Goal: Information Seeking & Learning: Learn about a topic

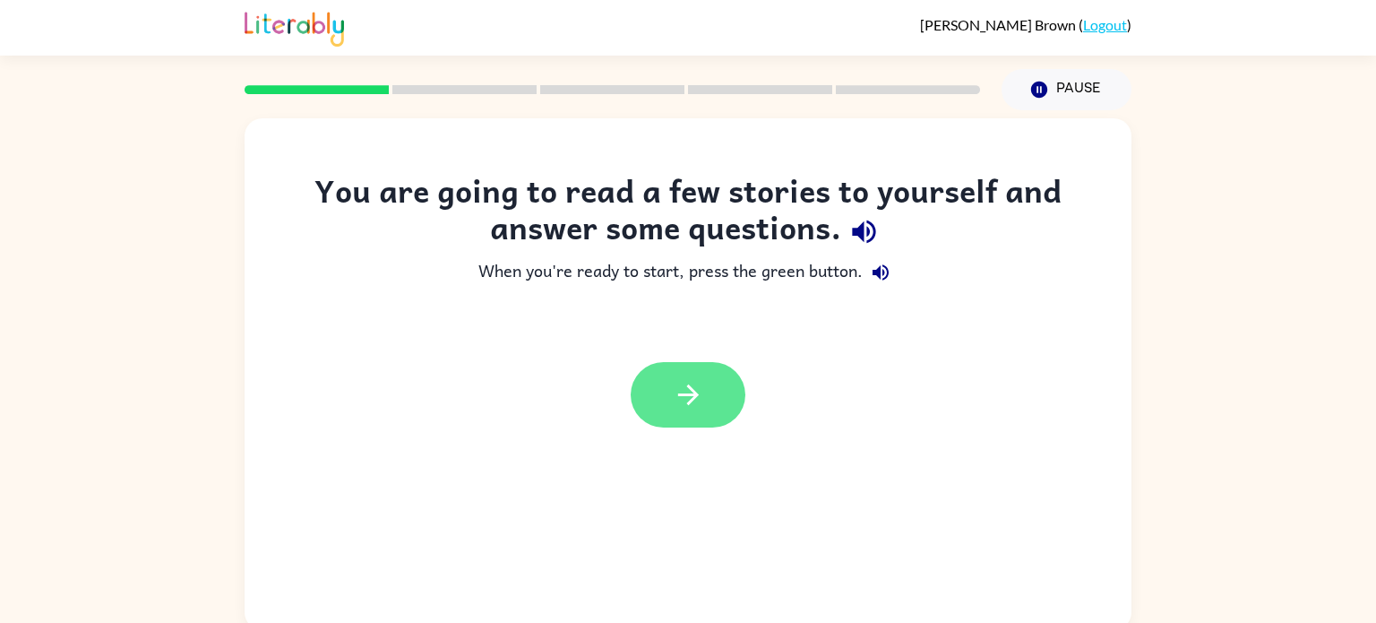
click at [681, 402] on icon "button" at bounding box center [688, 394] width 31 height 31
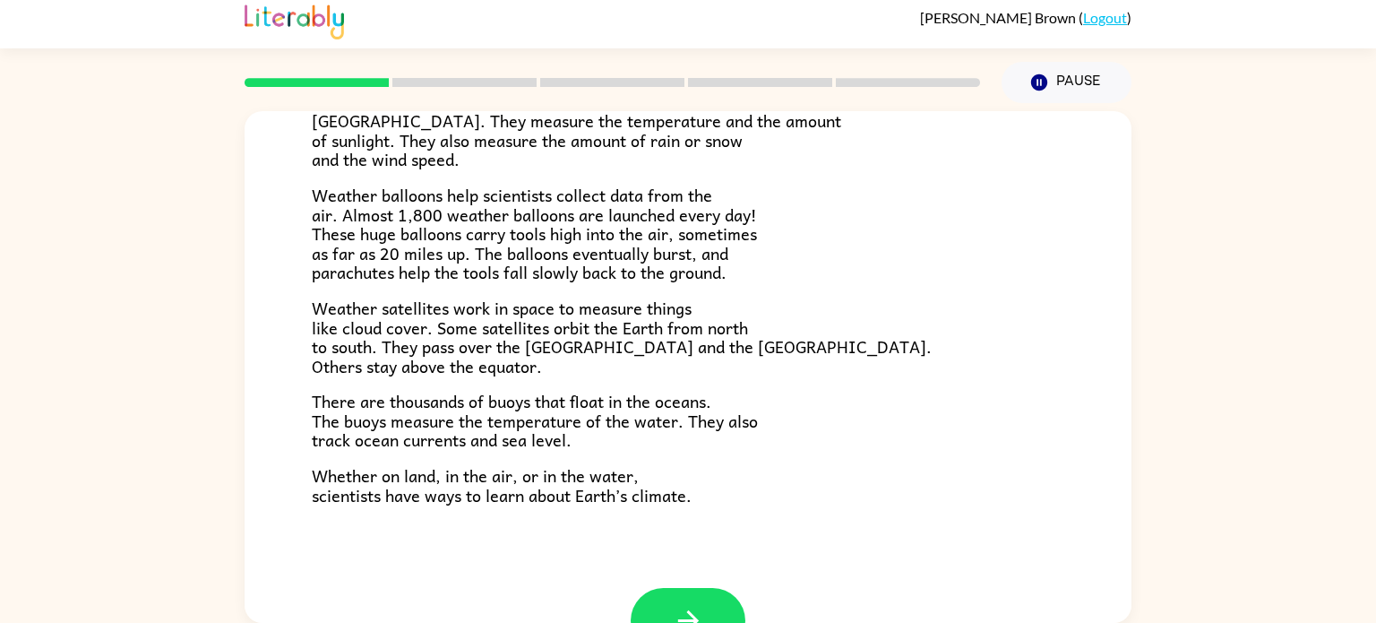
scroll to position [441, 0]
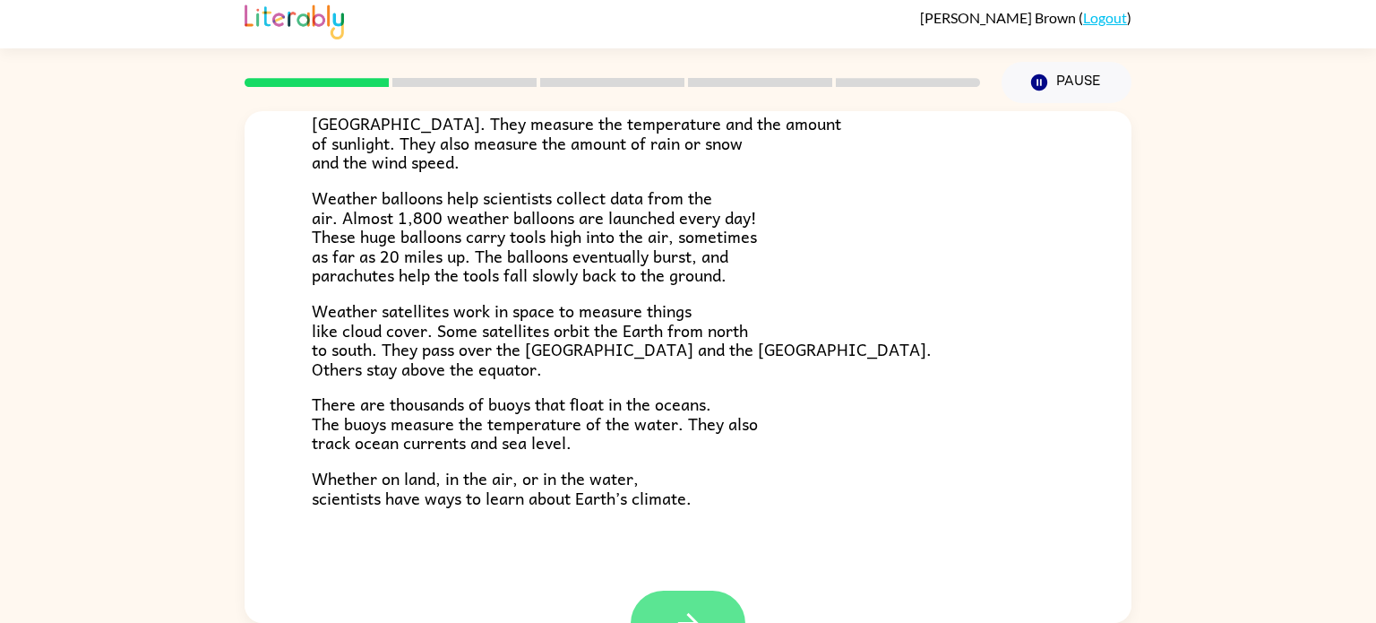
click at [674, 604] on button "button" at bounding box center [688, 623] width 115 height 65
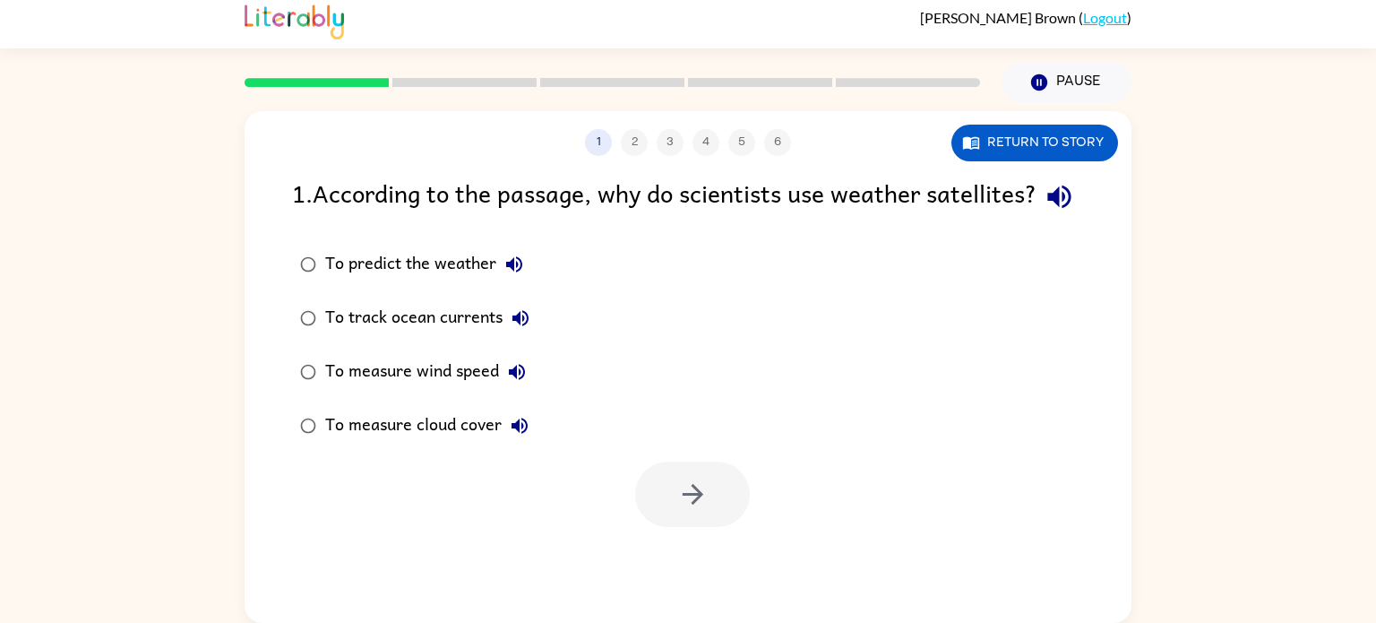
click at [466, 282] on div "To predict the weather" at bounding box center [428, 264] width 207 height 36
click at [704, 515] on button "button" at bounding box center [692, 494] width 115 height 65
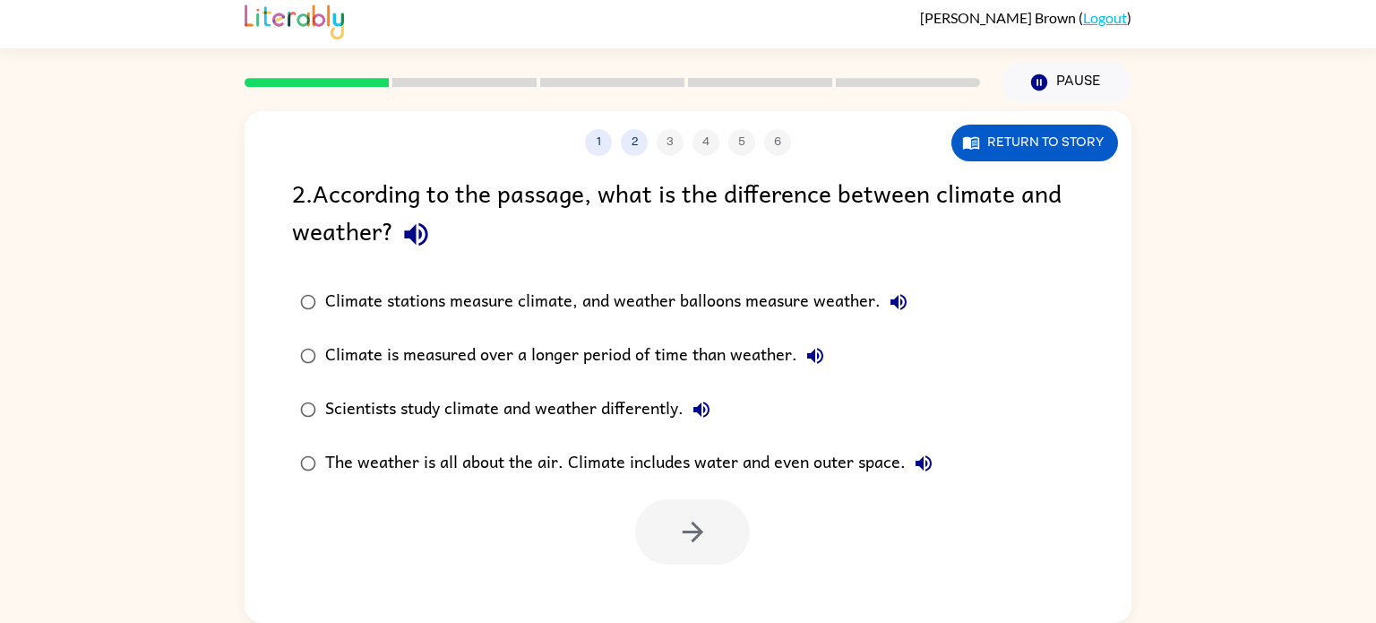
click at [408, 243] on icon "button" at bounding box center [416, 234] width 31 height 31
click at [909, 302] on icon "button" at bounding box center [899, 302] width 22 height 22
click at [826, 353] on button "Climate is measured over a longer period of time than weather." at bounding box center [816, 356] width 36 height 36
click at [698, 409] on icon "button" at bounding box center [702, 409] width 16 height 16
click at [925, 467] on icon "button" at bounding box center [924, 464] width 22 height 22
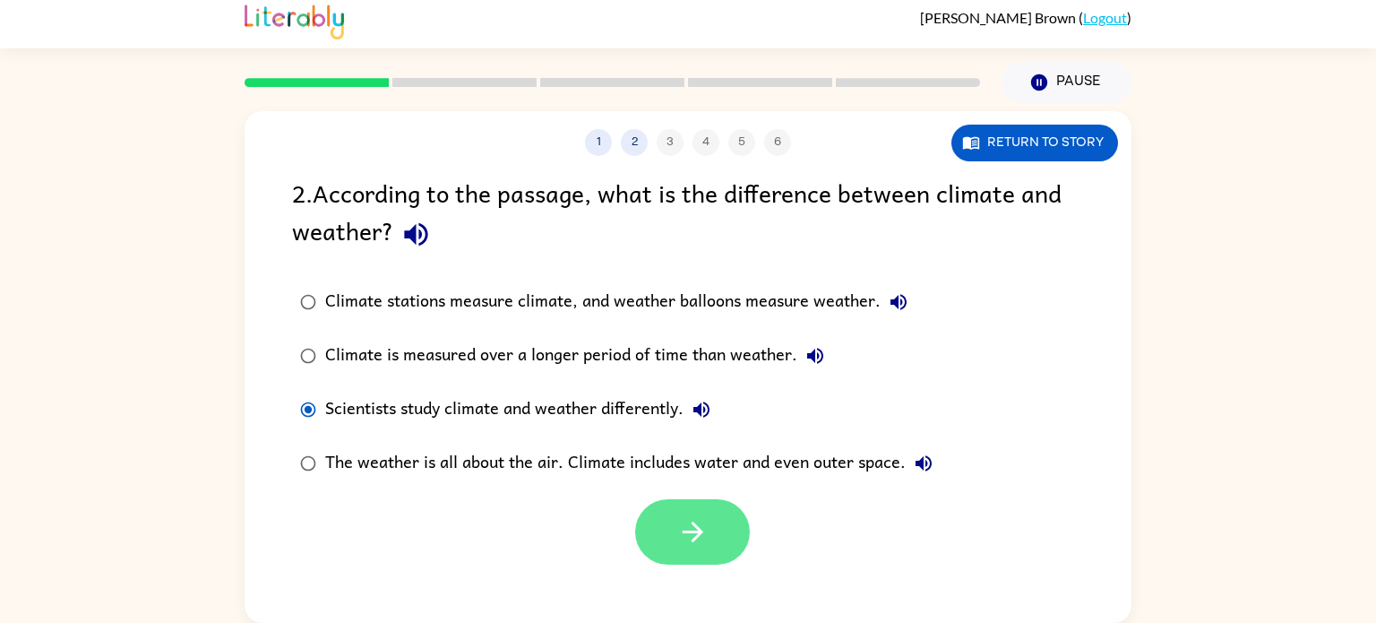
click at [687, 507] on button "button" at bounding box center [692, 531] width 115 height 65
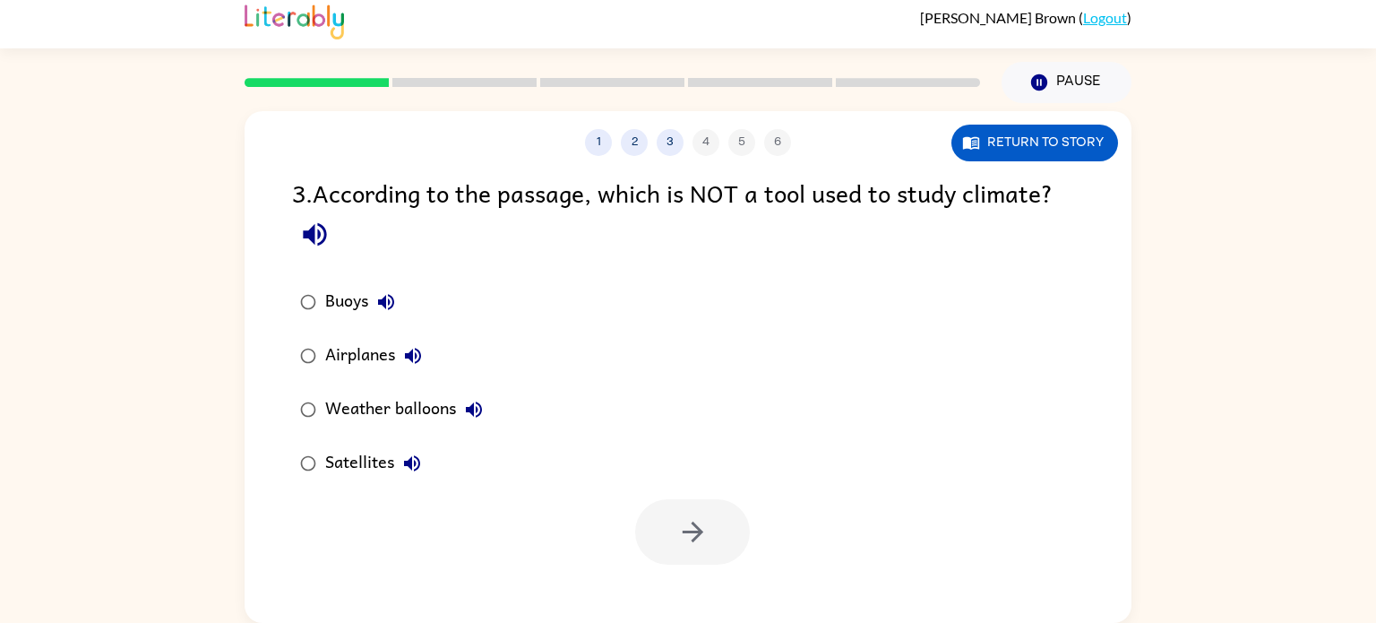
click at [342, 349] on div "Airplanes" at bounding box center [378, 356] width 106 height 36
click at [695, 547] on icon "button" at bounding box center [692, 531] width 31 height 31
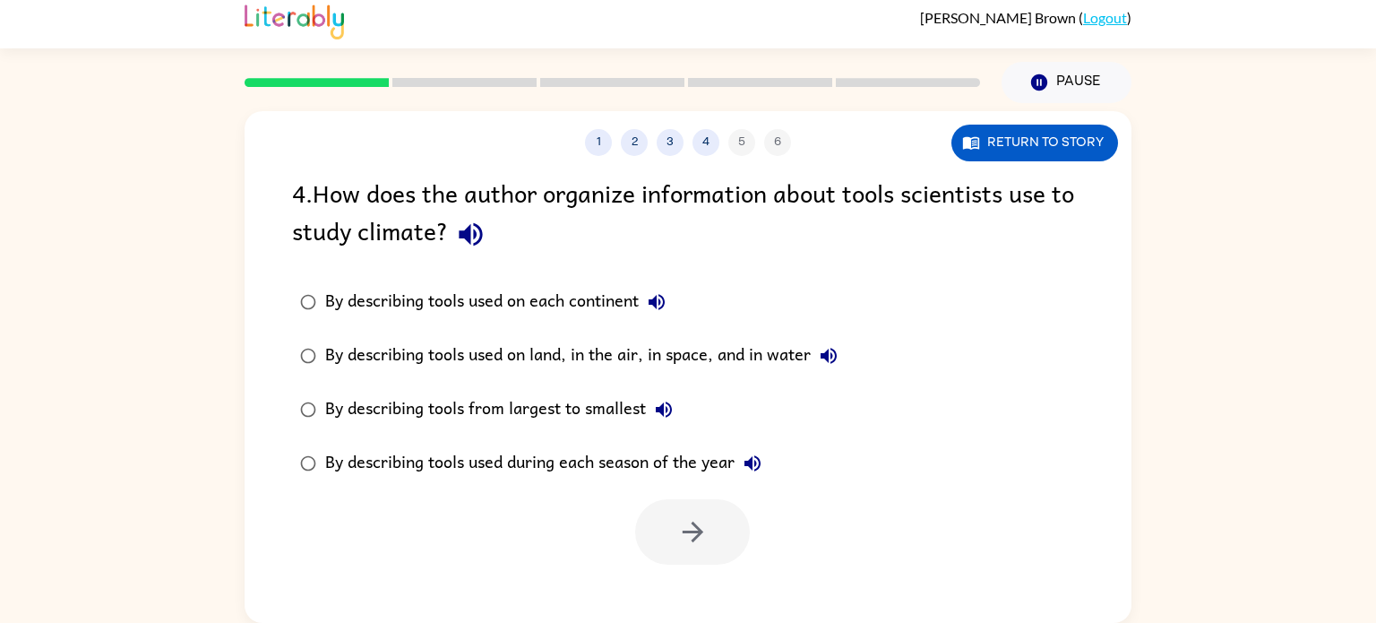
click at [475, 244] on icon "button" at bounding box center [470, 234] width 23 height 23
click at [659, 305] on icon "button" at bounding box center [657, 302] width 16 height 16
click at [745, 465] on icon "button" at bounding box center [753, 464] width 22 height 22
click at [669, 406] on icon "button" at bounding box center [664, 410] width 22 height 22
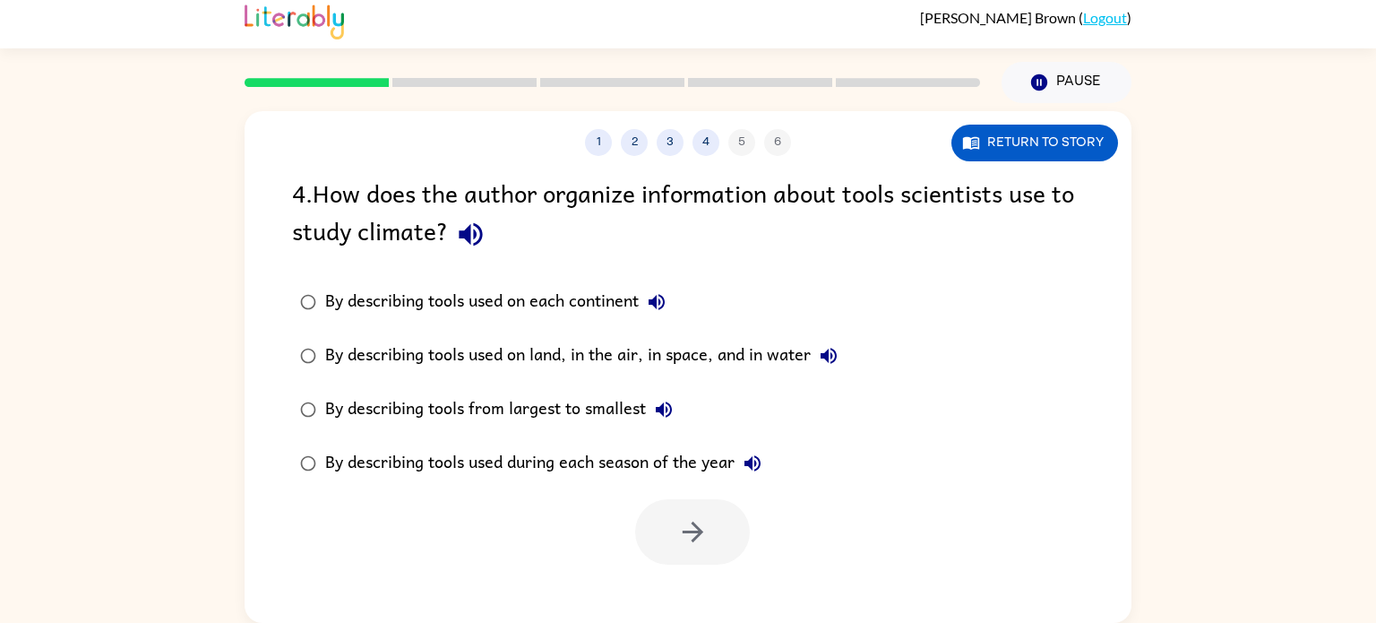
click at [818, 352] on button "By describing tools used on land, in the air, in space, and in water" at bounding box center [829, 356] width 36 height 36
click at [343, 351] on div "By describing tools used on land, in the air, in space, and in water" at bounding box center [586, 356] width 522 height 36
click at [707, 521] on icon "button" at bounding box center [692, 531] width 31 height 31
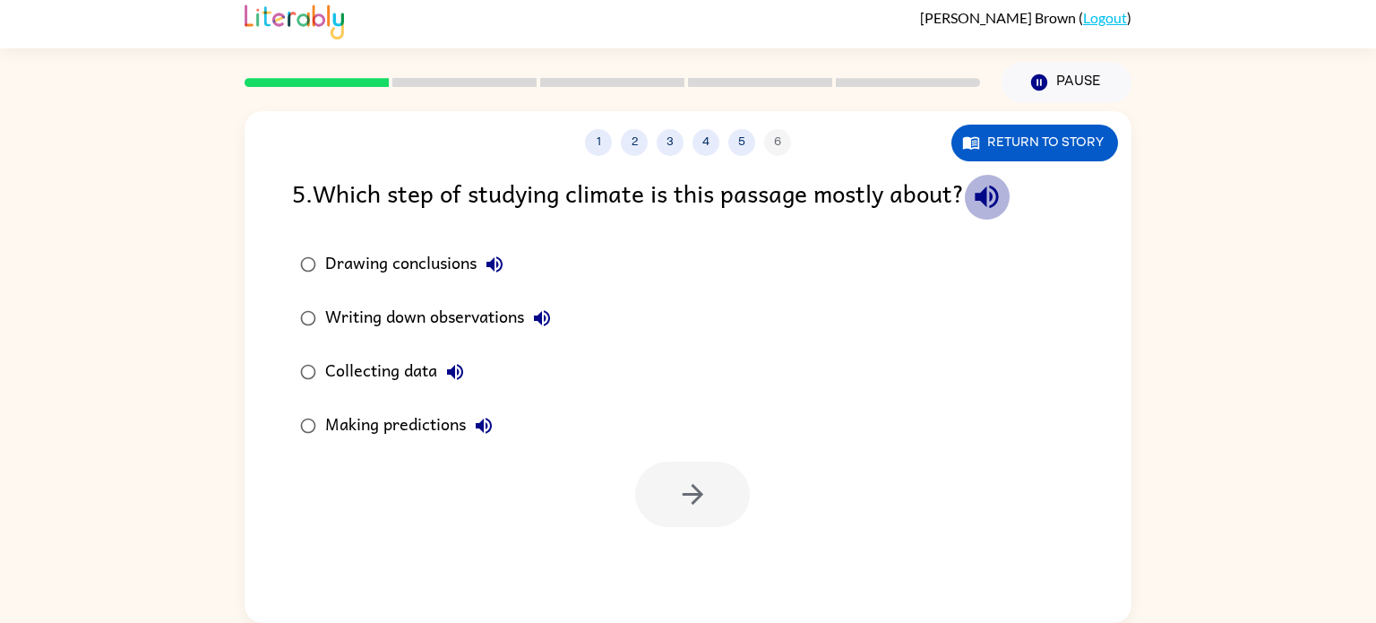
click at [998, 204] on icon "button" at bounding box center [986, 197] width 23 height 23
click at [485, 263] on icon "button" at bounding box center [495, 265] width 22 height 22
click at [517, 305] on div "Writing down observations" at bounding box center [442, 318] width 235 height 36
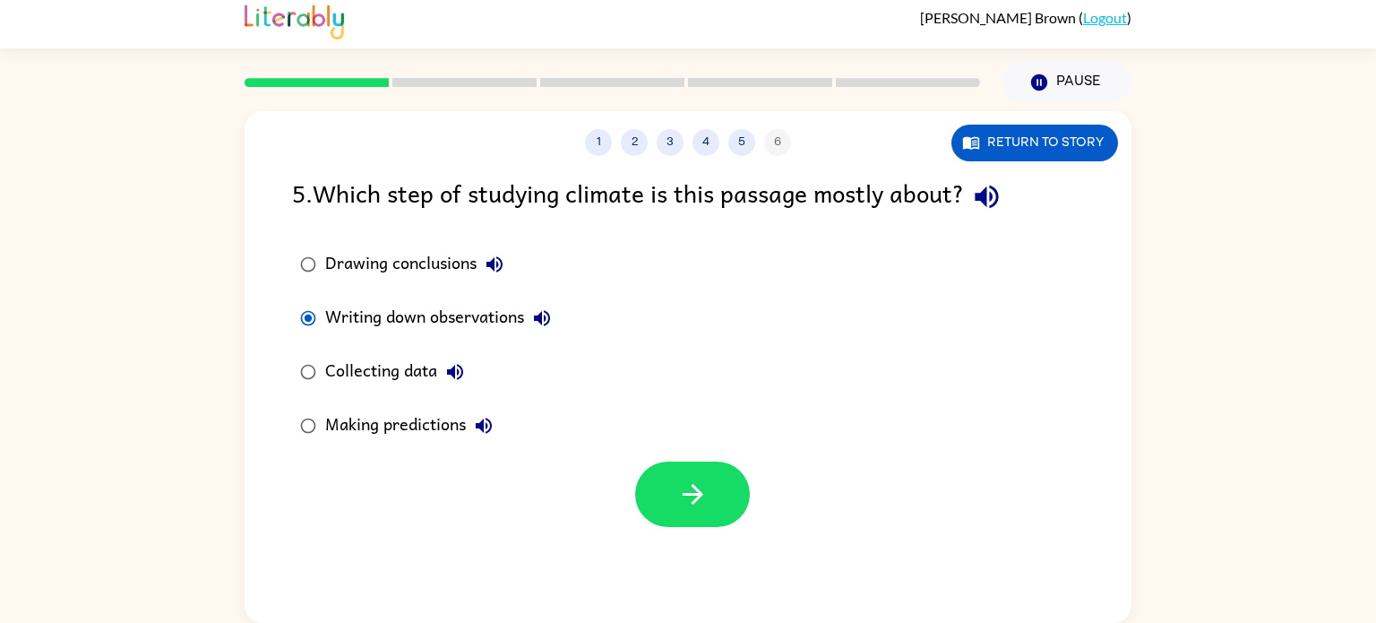
click at [563, 342] on label "Writing down observations" at bounding box center [425, 318] width 287 height 54
click at [542, 316] on icon "button" at bounding box center [542, 318] width 16 height 16
click at [686, 493] on icon "button" at bounding box center [692, 494] width 21 height 21
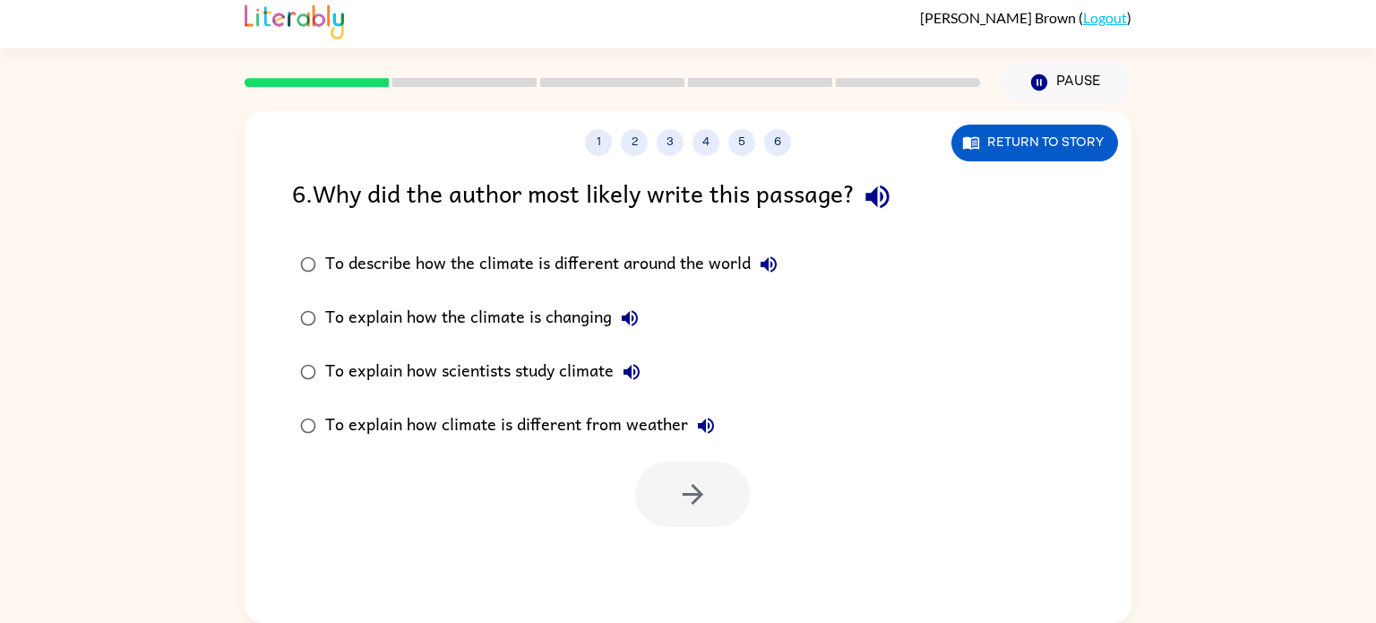
click at [890, 189] on icon "button" at bounding box center [877, 196] width 31 height 31
click at [646, 419] on div "To explain how climate is different from weather" at bounding box center [524, 426] width 399 height 36
click at [703, 425] on icon "button" at bounding box center [706, 426] width 16 height 16
click at [635, 372] on icon "button" at bounding box center [632, 372] width 22 height 22
click at [635, 324] on icon "button" at bounding box center [630, 318] width 16 height 16
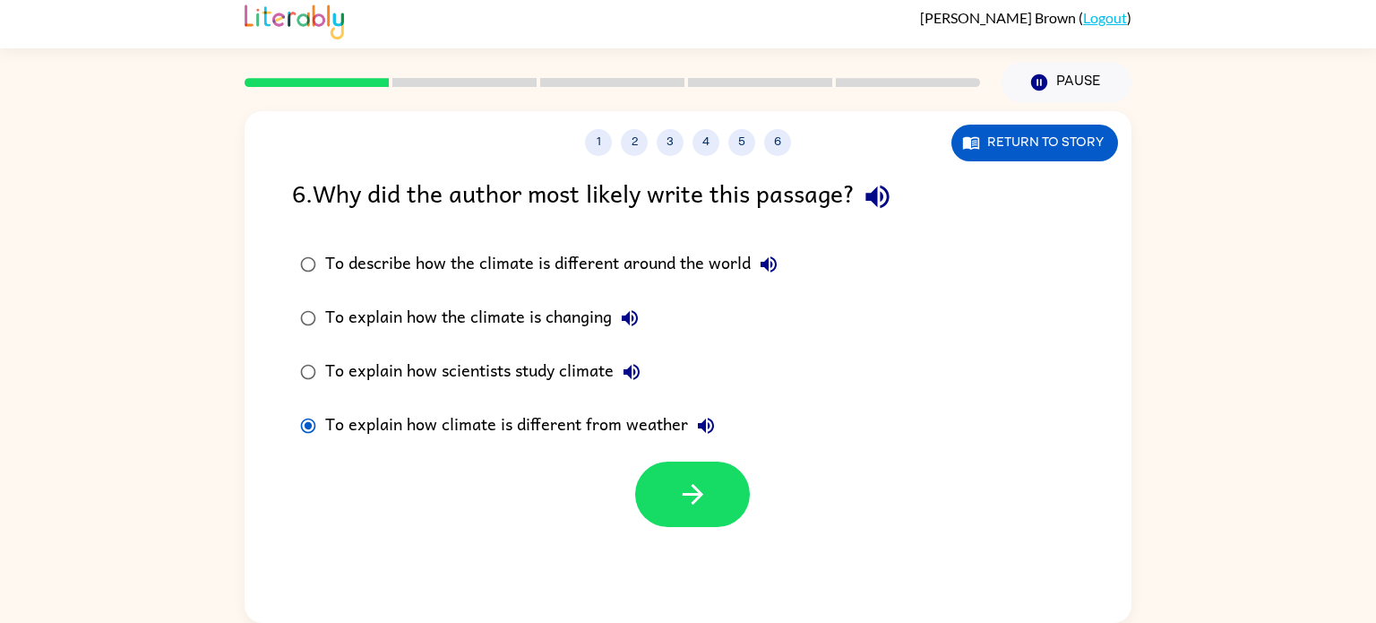
click at [763, 263] on icon "button" at bounding box center [769, 264] width 16 height 16
click at [652, 270] on div "To describe how the climate is different around the world" at bounding box center [556, 264] width 462 height 36
click at [717, 505] on button "button" at bounding box center [692, 494] width 115 height 65
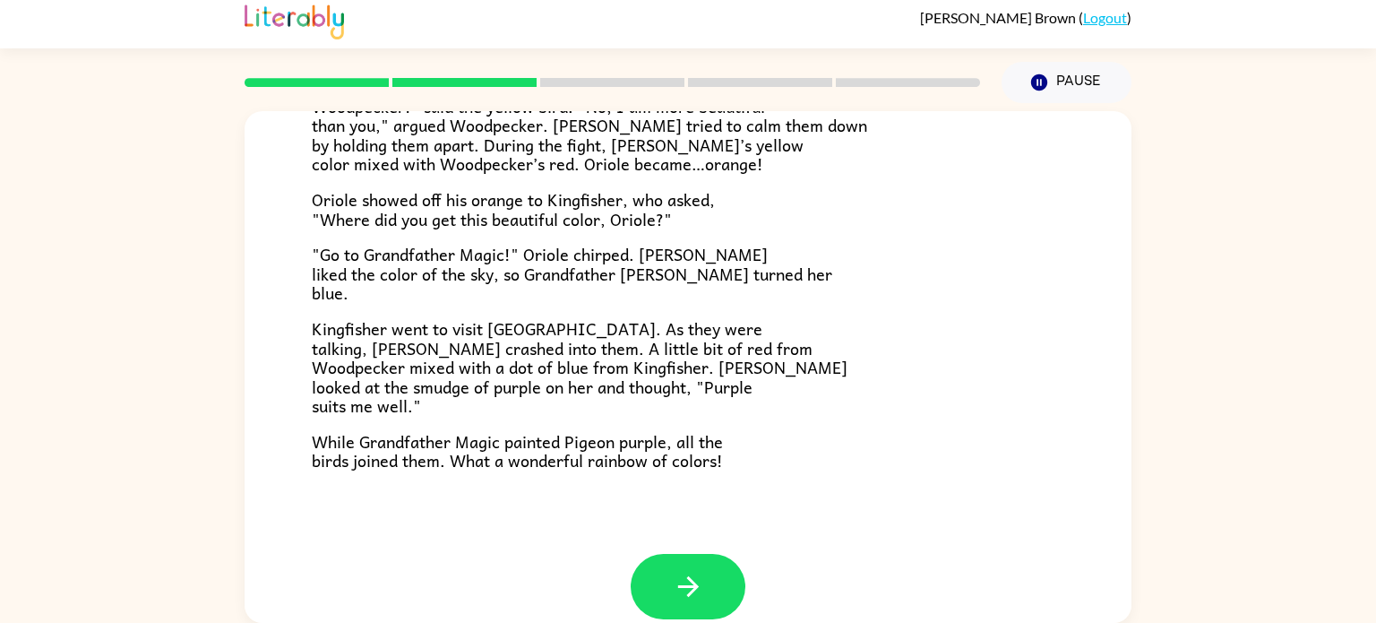
scroll to position [461, 0]
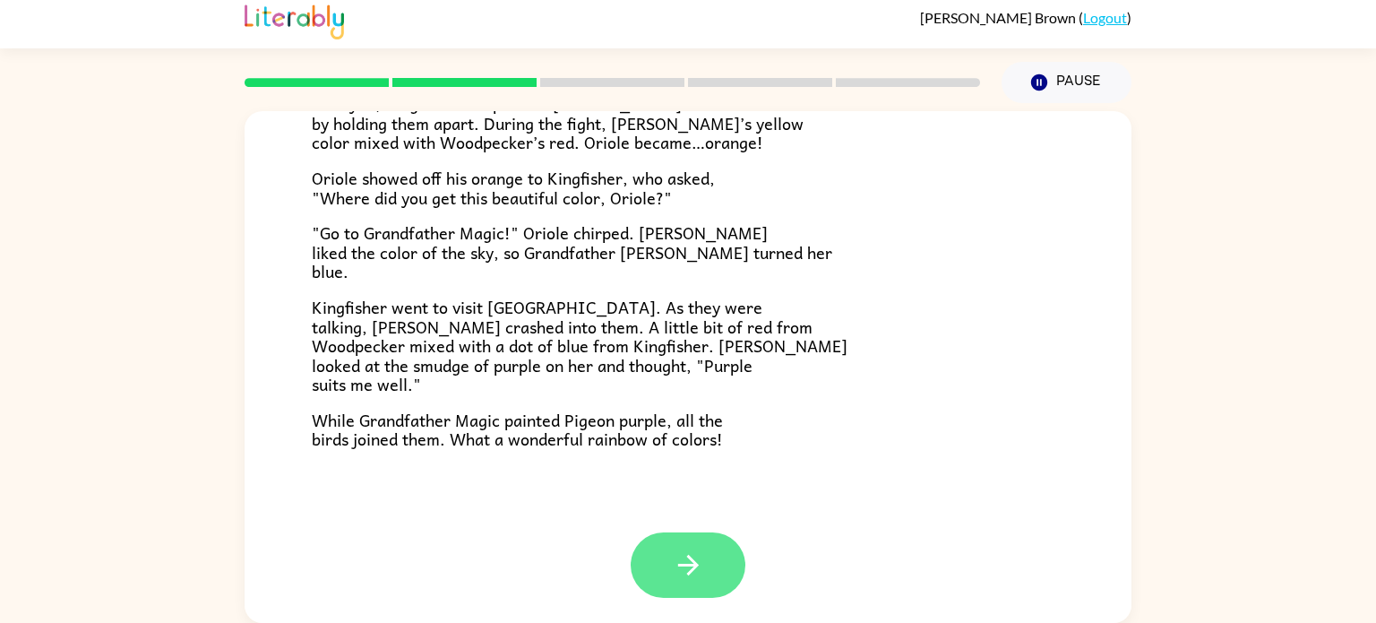
click at [681, 584] on button "button" at bounding box center [688, 564] width 115 height 65
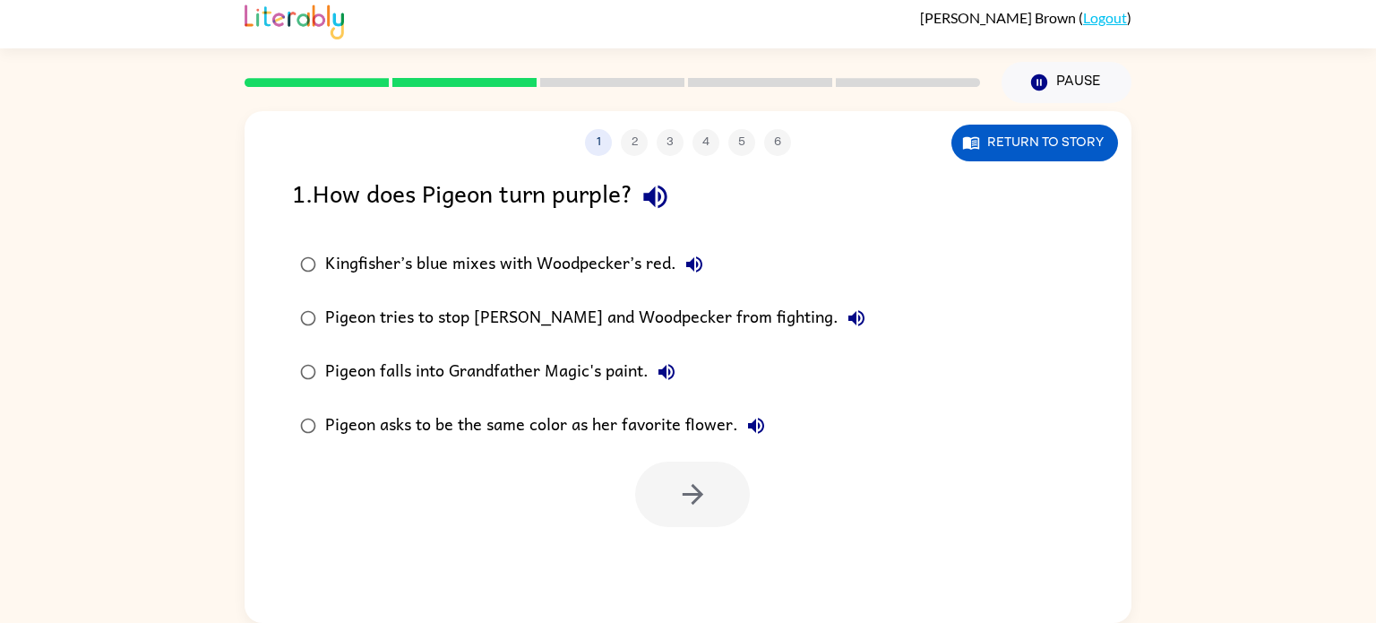
scroll to position [0, 0]
click at [479, 369] on div "Pigeon falls into Grandfather Magic's paint." at bounding box center [504, 372] width 359 height 36
click at [700, 484] on icon "button" at bounding box center [692, 494] width 31 height 31
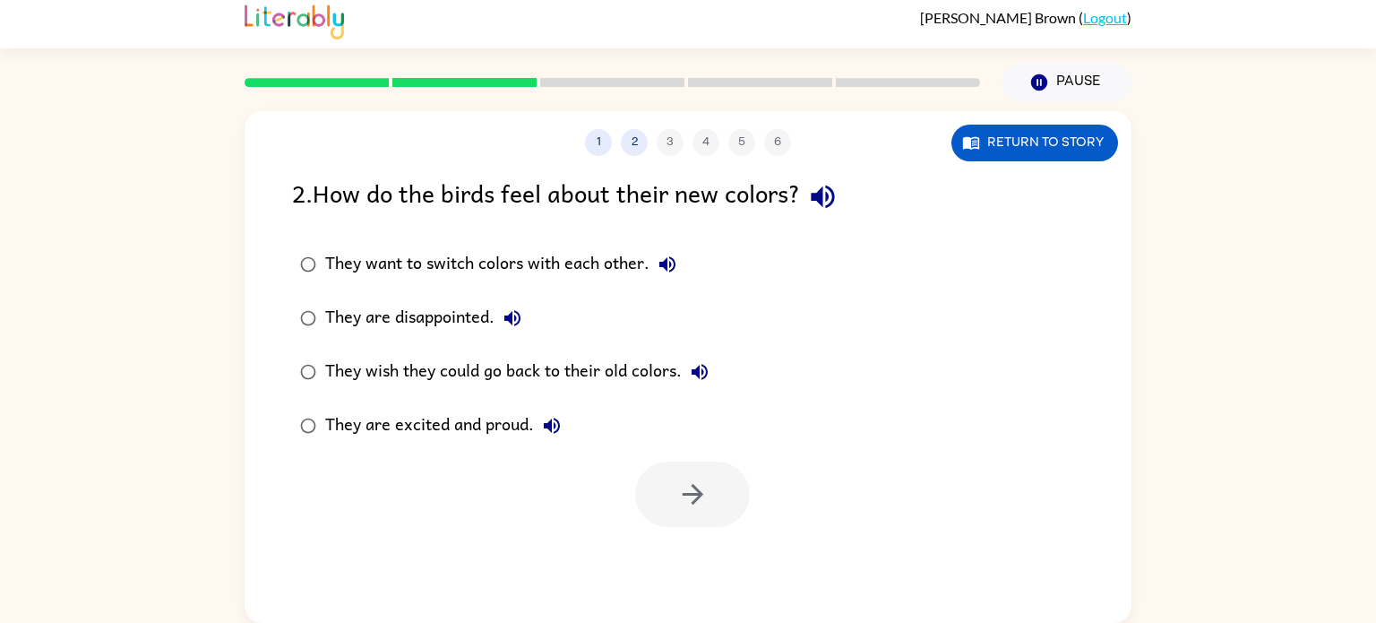
click at [500, 259] on div "They want to switch colors with each other." at bounding box center [505, 264] width 360 height 36
click at [717, 513] on button "button" at bounding box center [692, 494] width 115 height 65
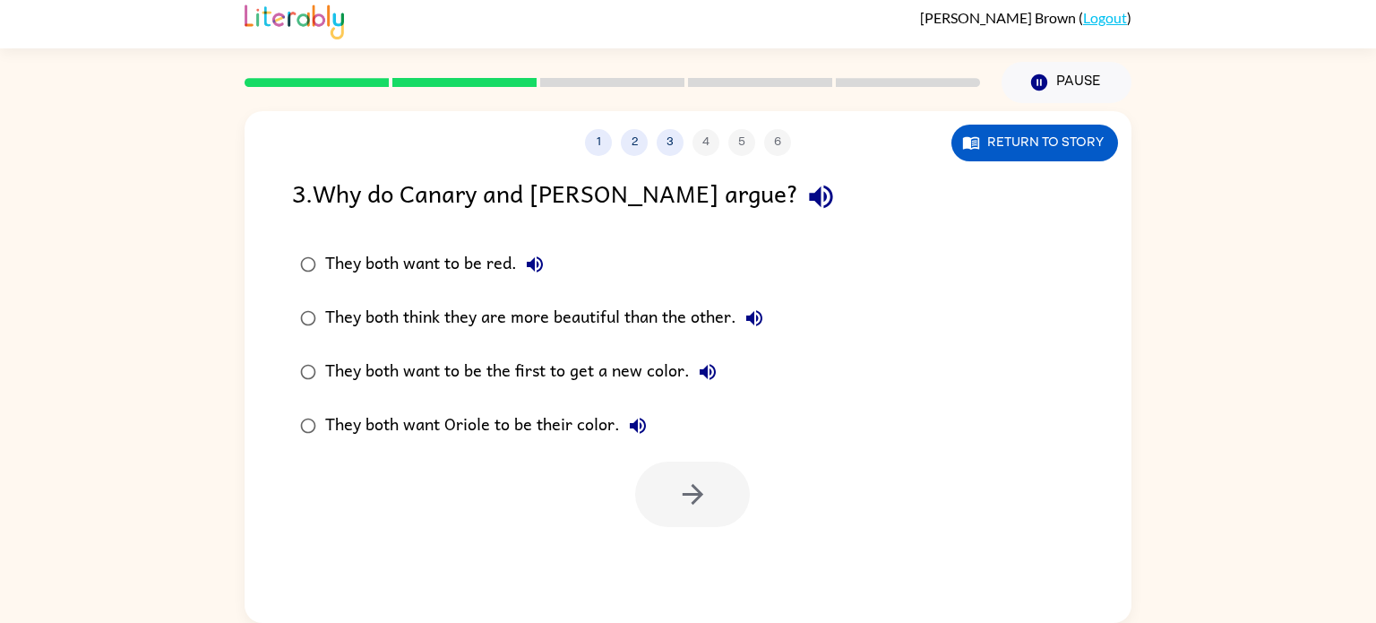
click at [427, 265] on div "They both want to be red." at bounding box center [439, 264] width 228 height 36
click at [721, 481] on button "button" at bounding box center [692, 494] width 115 height 65
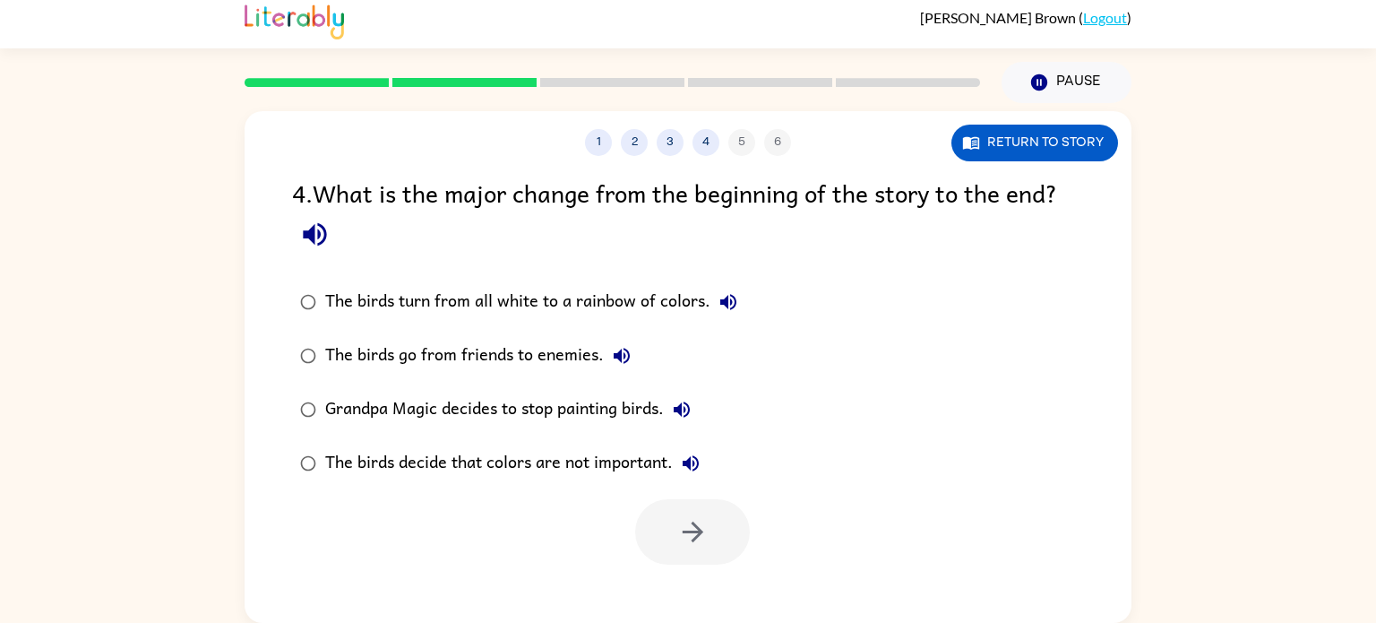
click at [324, 235] on icon "button" at bounding box center [314, 234] width 23 height 23
click at [734, 305] on icon "button" at bounding box center [729, 302] width 16 height 16
click at [626, 353] on icon "button" at bounding box center [622, 356] width 16 height 16
click at [687, 411] on icon "button" at bounding box center [682, 410] width 22 height 22
click at [693, 463] on icon "button" at bounding box center [691, 464] width 22 height 22
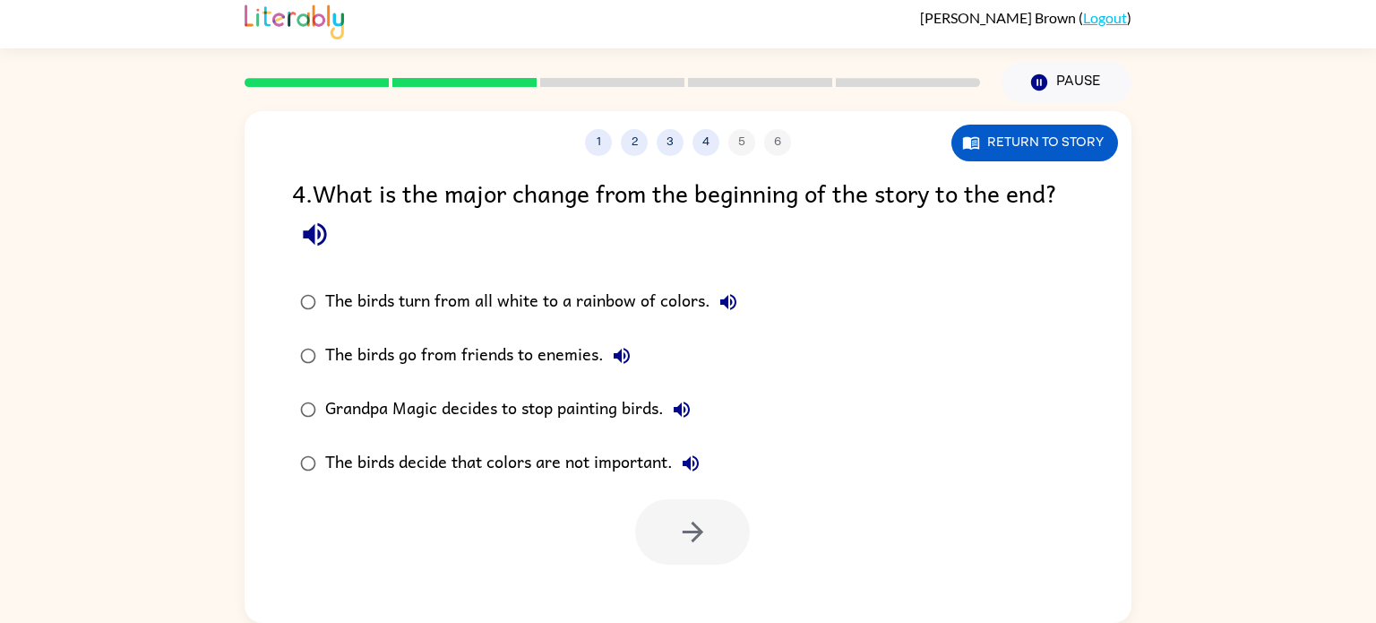
click at [634, 312] on div "The birds turn from all white to a rainbow of colors." at bounding box center [535, 302] width 421 height 36
drag, startPoint x: 682, startPoint y: 528, endPoint x: 667, endPoint y: 386, distance: 142.4
click at [667, 386] on div "4 . What is the major change from the beginning of the story to the end? The bi…" at bounding box center [688, 369] width 887 height 391
click at [553, 348] on div "The birds go from friends to enemies." at bounding box center [482, 356] width 315 height 36
click at [582, 463] on div "The birds decide that colors are not important." at bounding box center [517, 463] width 384 height 36
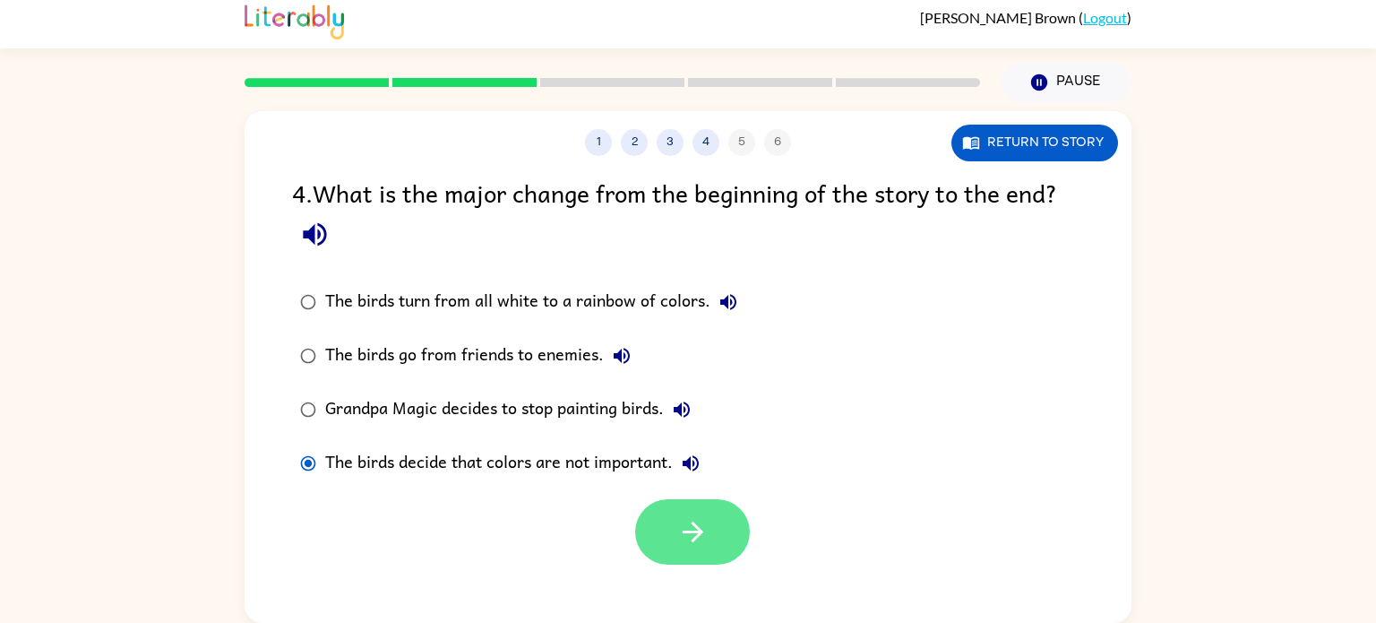
click at [692, 518] on icon "button" at bounding box center [692, 531] width 31 height 31
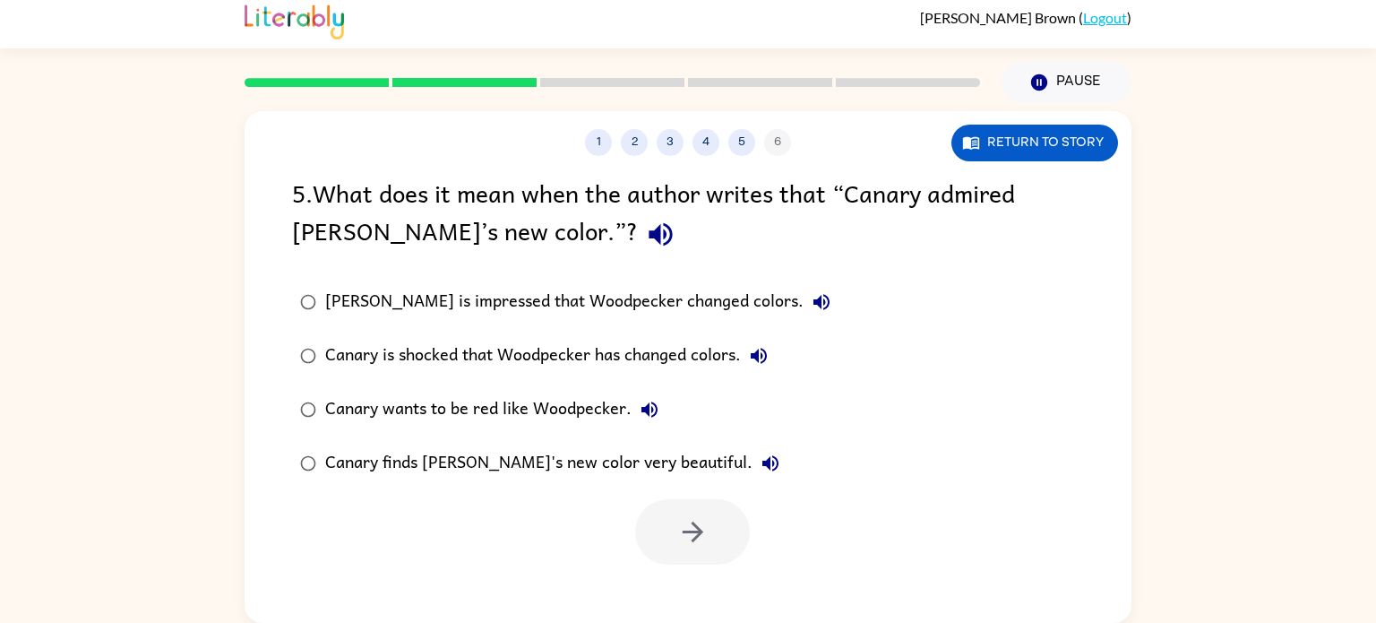
click at [645, 230] on icon "button" at bounding box center [660, 234] width 31 height 31
click at [679, 299] on div "[PERSON_NAME] is impressed that Woodpecker changed colors." at bounding box center [582, 302] width 514 height 36
click at [811, 306] on icon "button" at bounding box center [822, 302] width 22 height 22
click at [767, 360] on icon "button" at bounding box center [759, 356] width 16 height 16
click at [648, 410] on icon "button" at bounding box center [650, 409] width 16 height 16
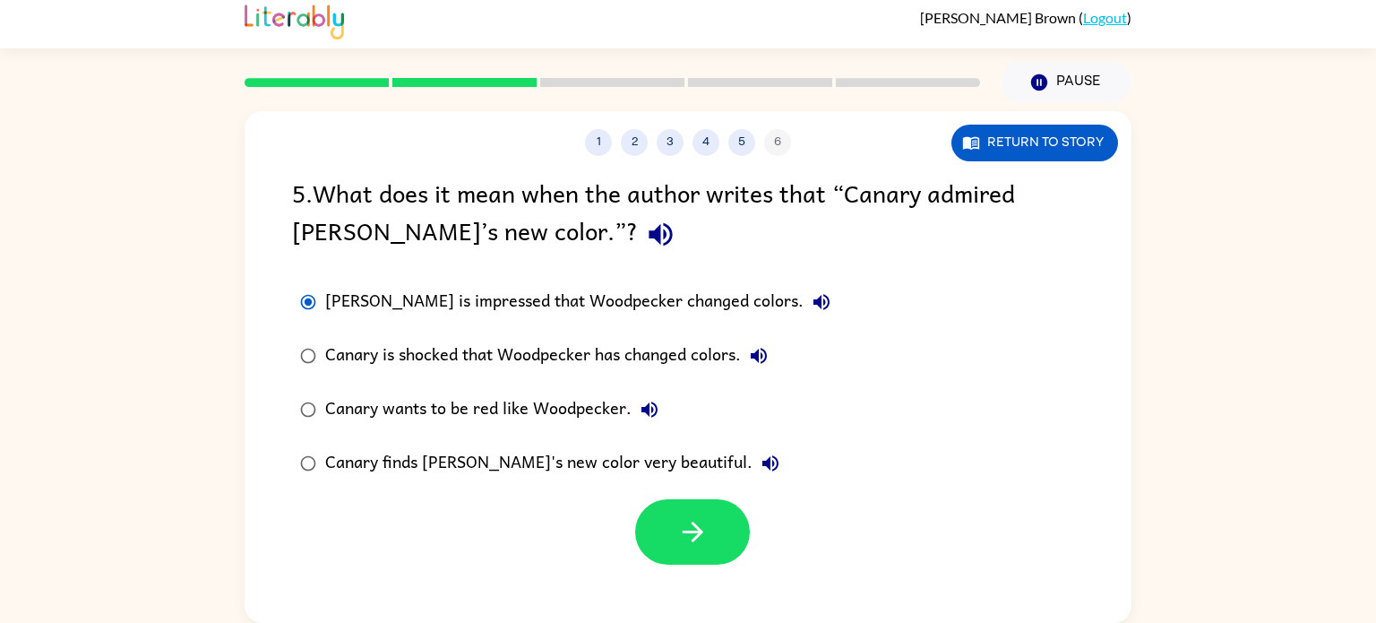
click at [596, 404] on div "Canary wants to be red like Woodpecker." at bounding box center [496, 410] width 342 height 36
click at [763, 463] on icon "button" at bounding box center [771, 463] width 16 height 16
click at [652, 463] on div "Canary finds [PERSON_NAME]'s new color very beautiful." at bounding box center [556, 463] width 463 height 36
click at [742, 445] on div "Canary finds [PERSON_NAME]'s new color very beautiful." at bounding box center [556, 463] width 463 height 36
click at [760, 466] on icon "button" at bounding box center [771, 464] width 22 height 22
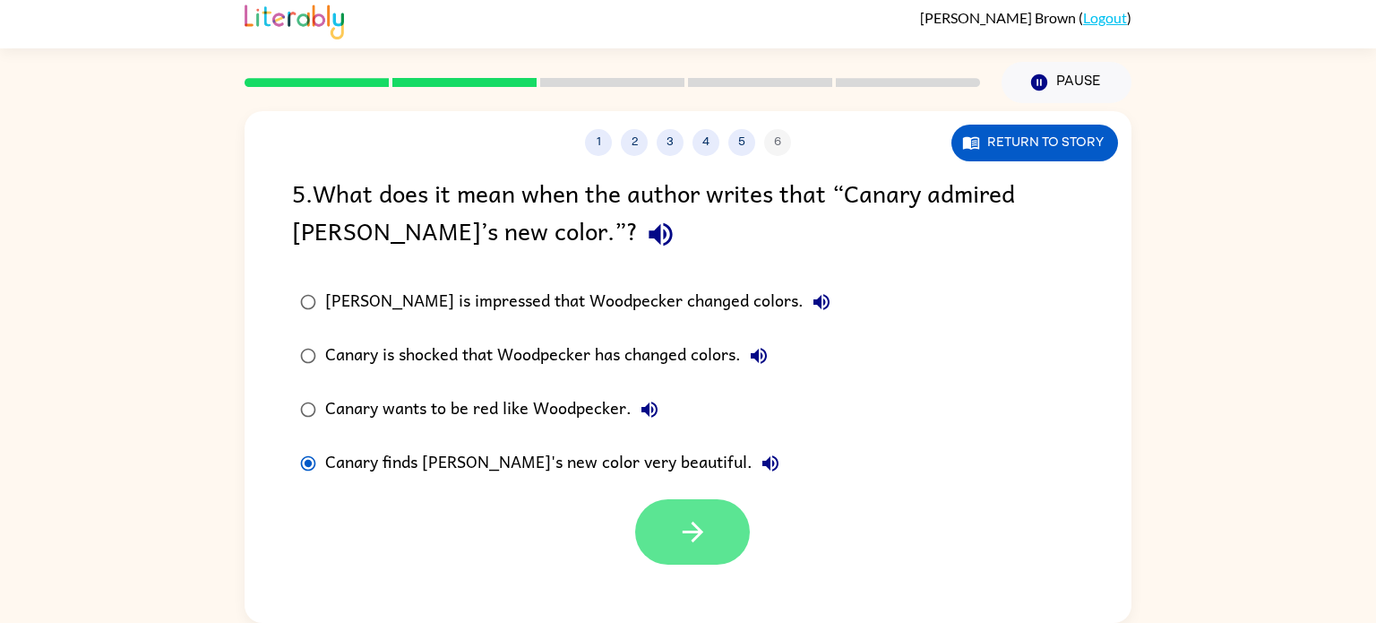
click at [696, 516] on icon "button" at bounding box center [692, 531] width 31 height 31
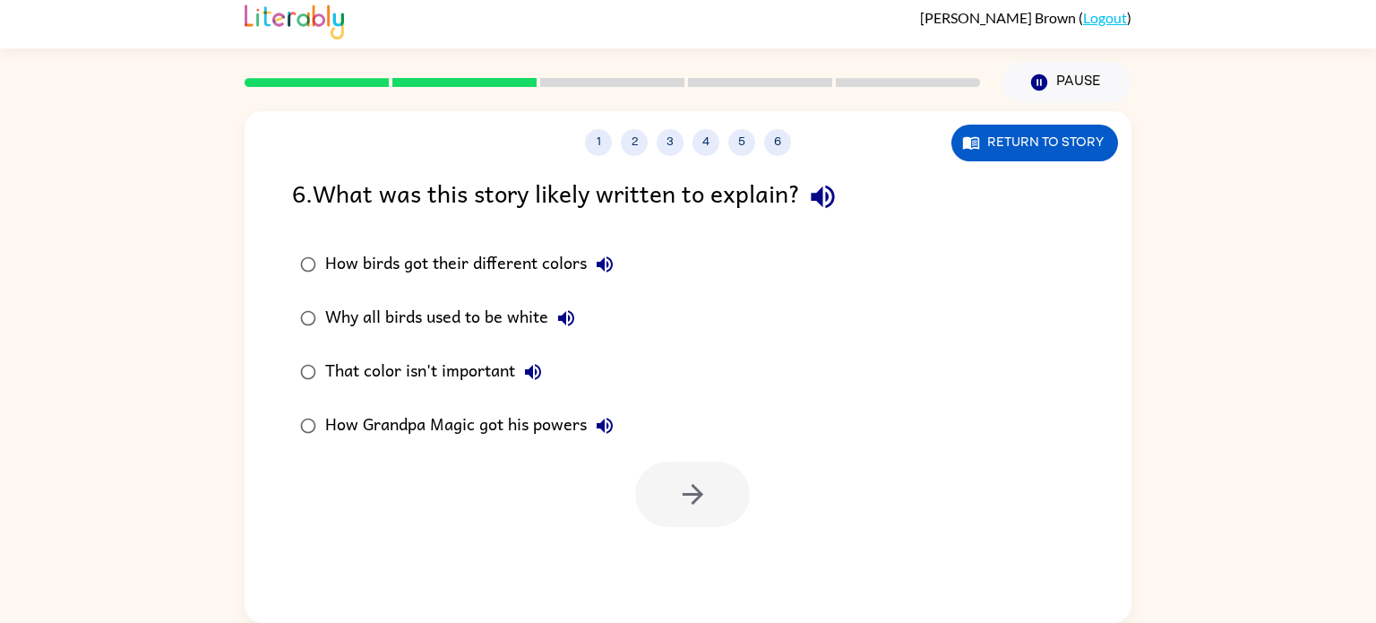
click at [838, 199] on icon "button" at bounding box center [822, 196] width 31 height 31
click at [600, 263] on icon "button" at bounding box center [605, 264] width 16 height 16
click at [570, 315] on icon "button" at bounding box center [566, 318] width 16 height 16
click at [535, 370] on icon "button" at bounding box center [533, 372] width 16 height 16
click at [482, 364] on div "That color isn't important" at bounding box center [438, 372] width 226 height 36
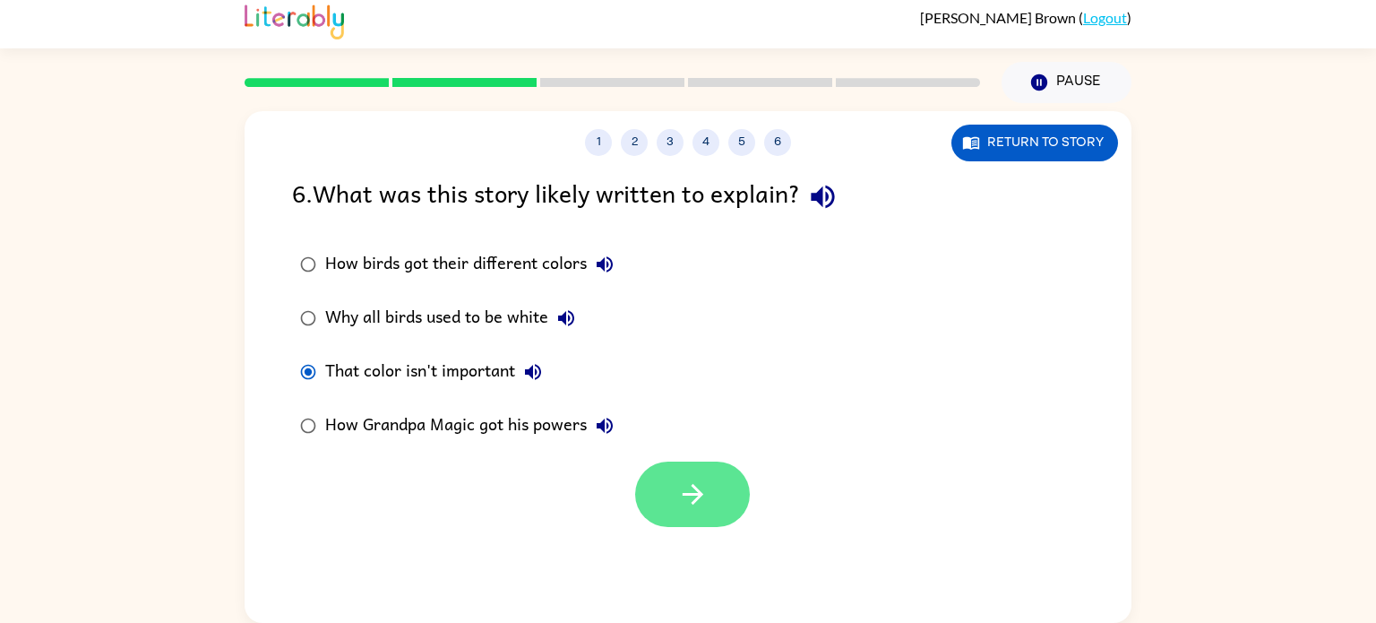
click at [714, 520] on button "button" at bounding box center [692, 494] width 115 height 65
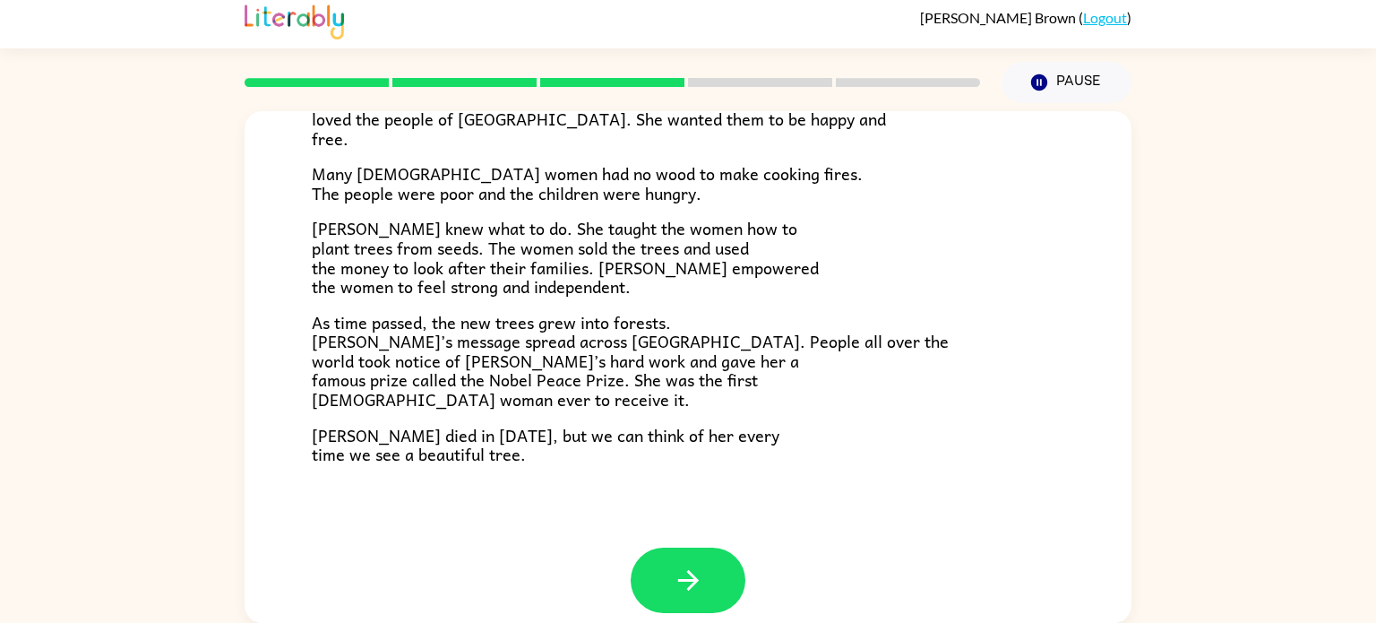
scroll to position [496, 0]
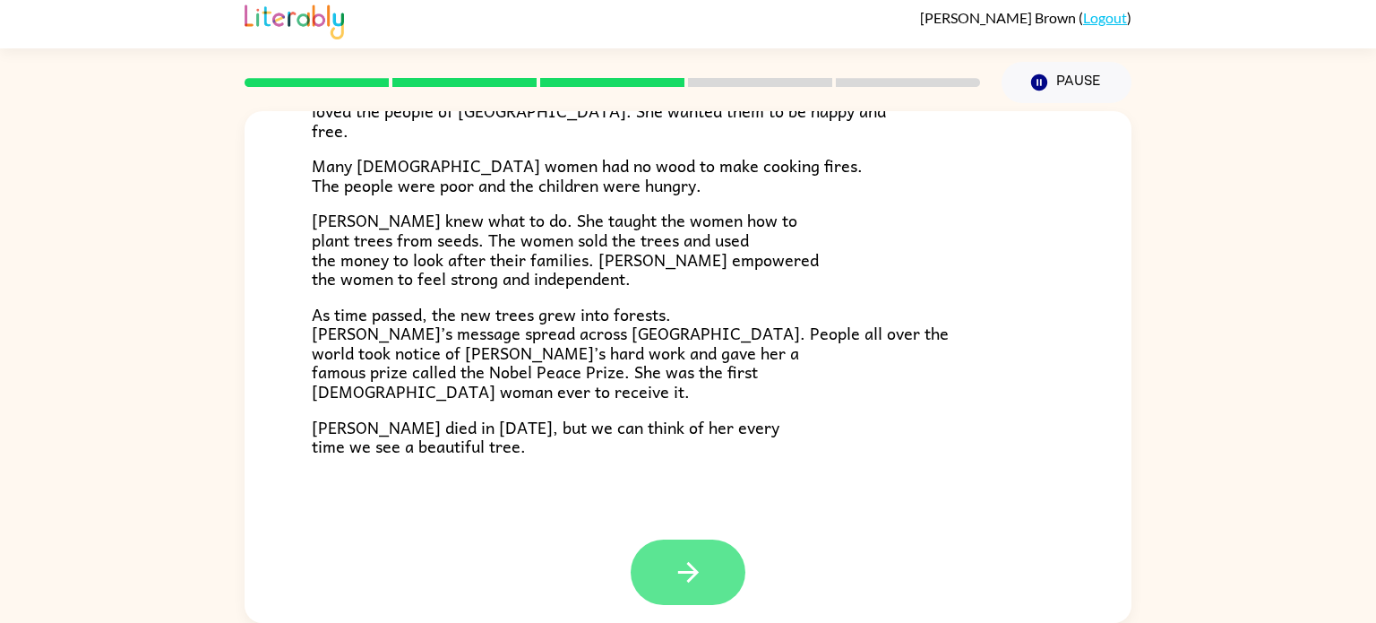
click at [681, 568] on icon "button" at bounding box center [688, 572] width 31 height 31
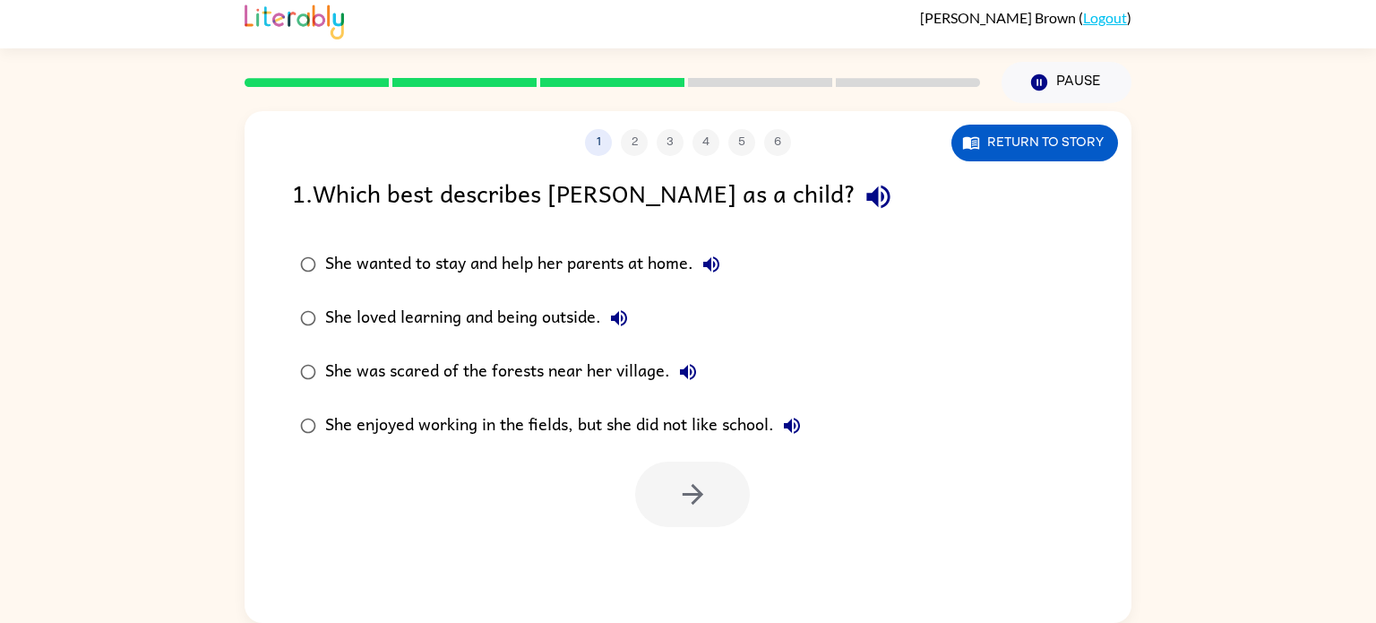
scroll to position [0, 0]
click at [464, 318] on div "She loved learning and being outside." at bounding box center [481, 318] width 312 height 36
click at [678, 510] on button "button" at bounding box center [692, 494] width 115 height 65
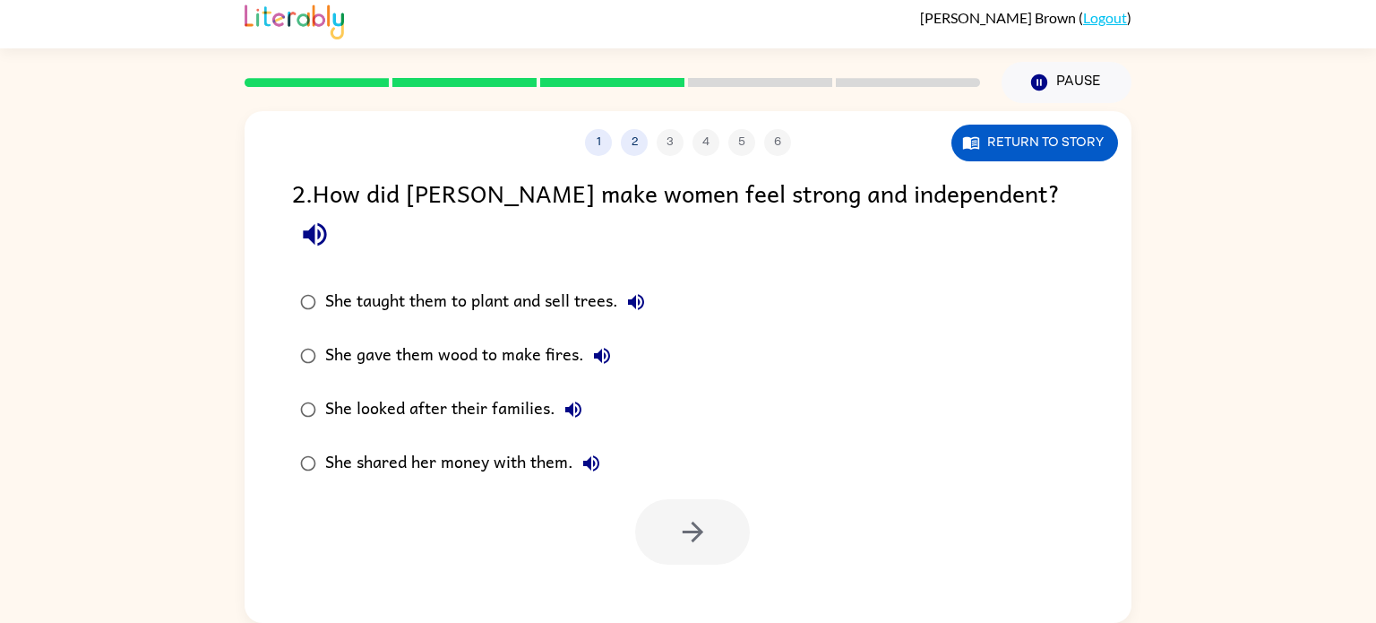
click at [495, 284] on div "She taught them to plant and sell trees." at bounding box center [489, 302] width 329 height 36
click at [688, 499] on button "button" at bounding box center [692, 531] width 115 height 65
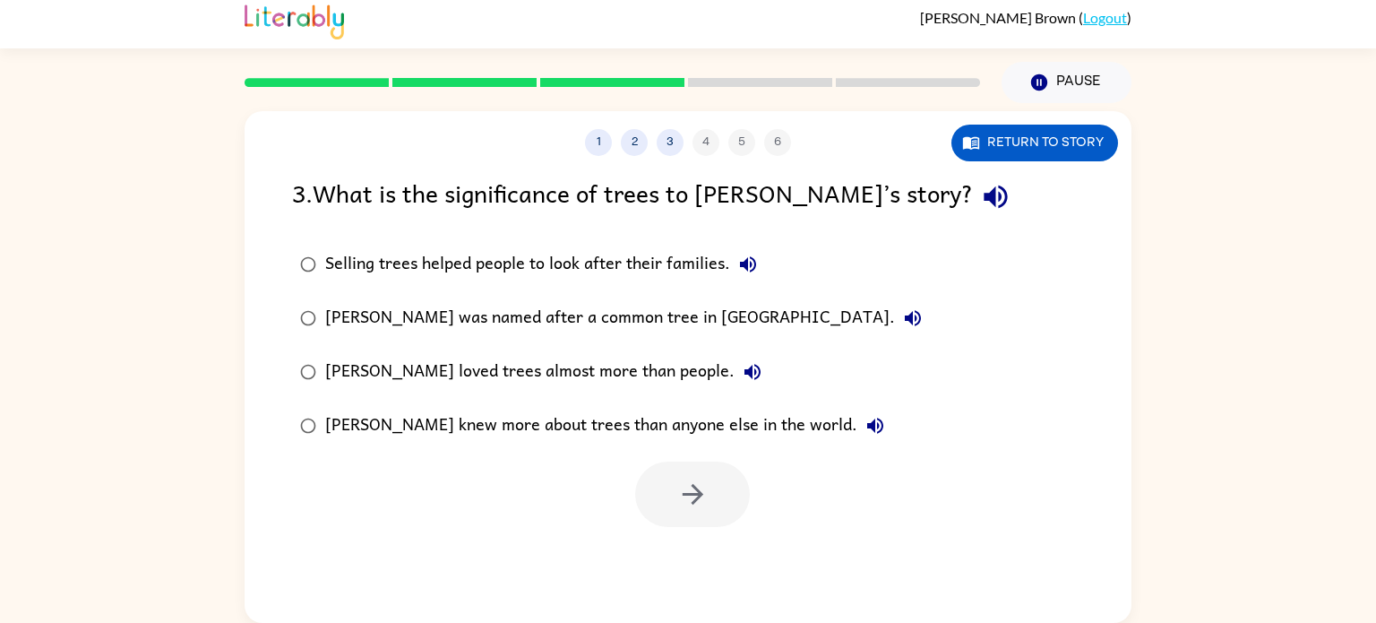
click at [565, 268] on div "Selling trees helped people to look after their families." at bounding box center [545, 264] width 441 height 36
click at [689, 477] on button "button" at bounding box center [692, 494] width 115 height 65
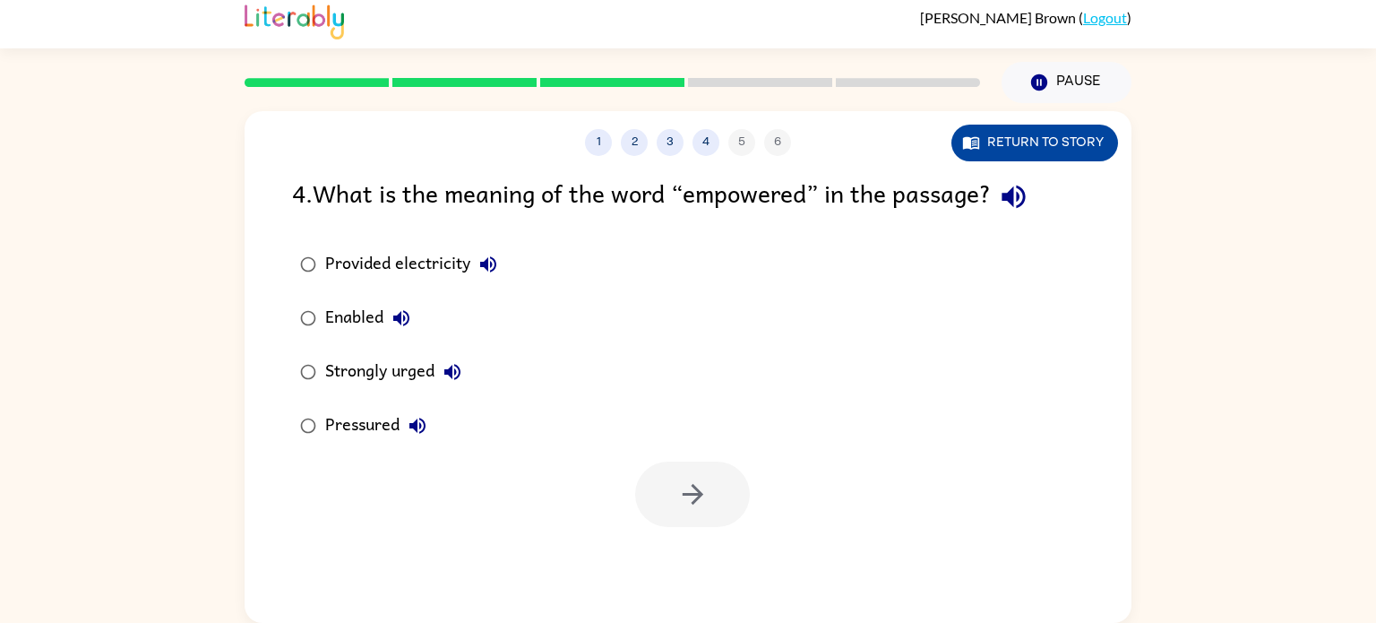
click at [979, 136] on icon "button" at bounding box center [971, 143] width 18 height 18
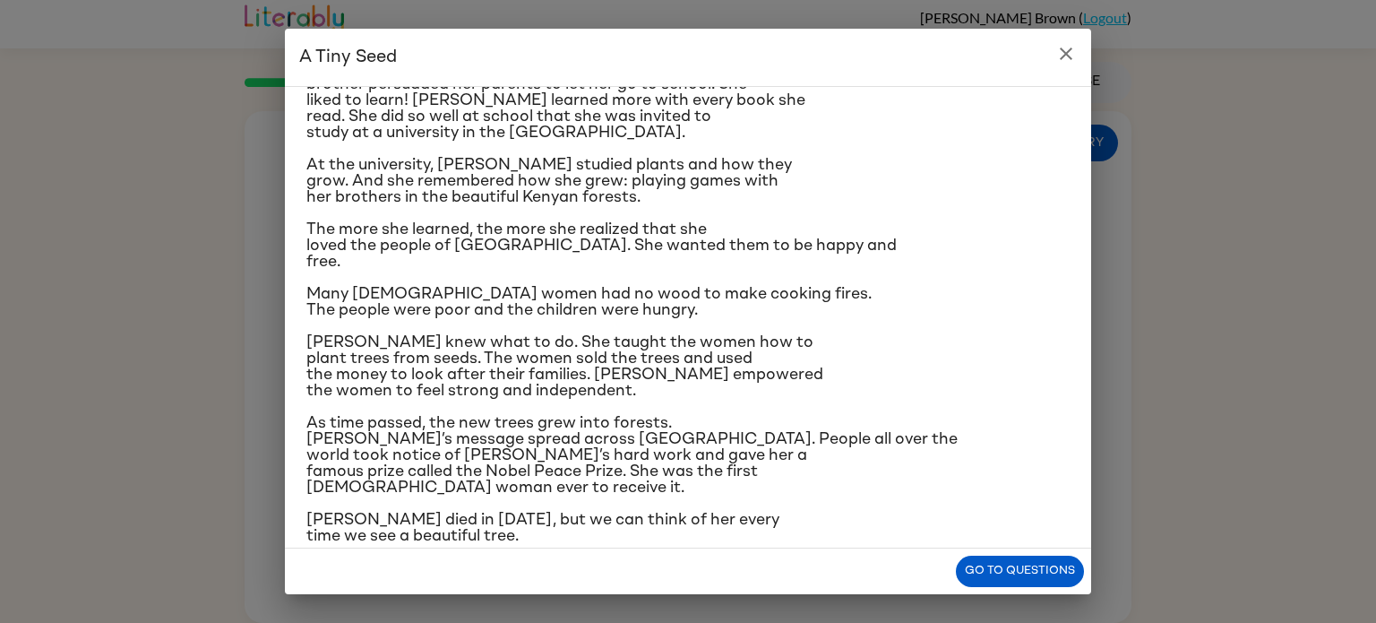
scroll to position [211, 0]
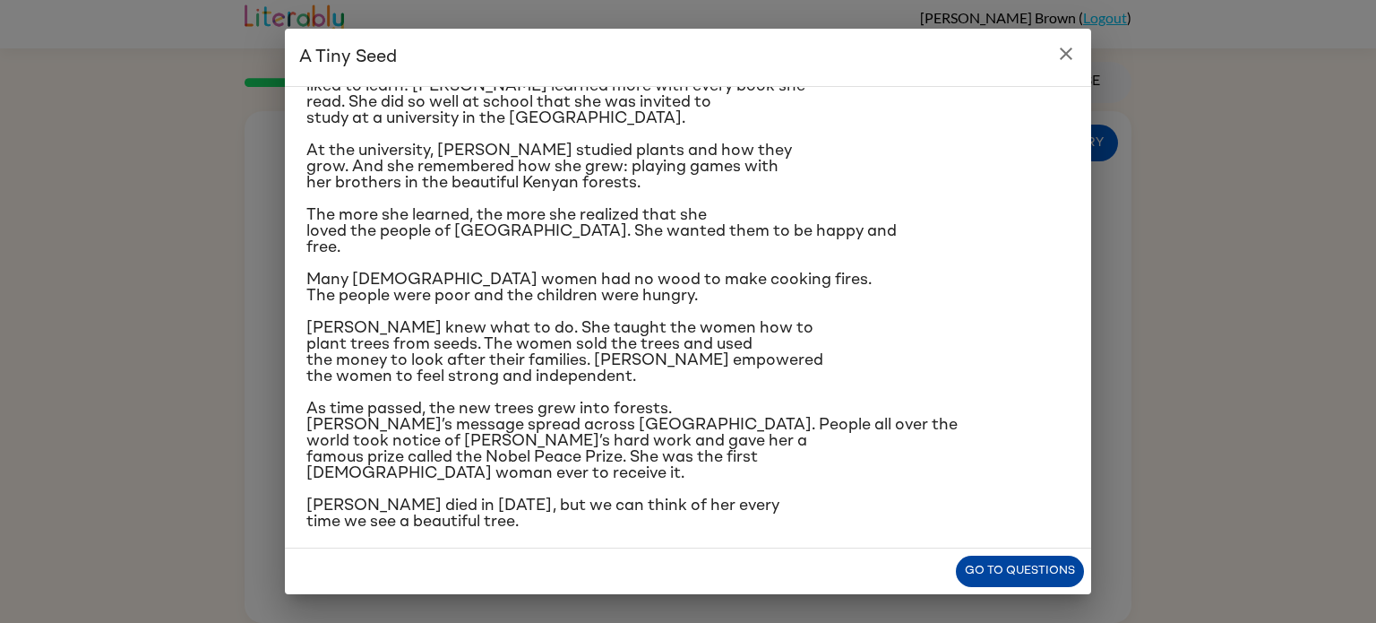
click at [1024, 561] on button "Go to questions" at bounding box center [1020, 571] width 128 height 31
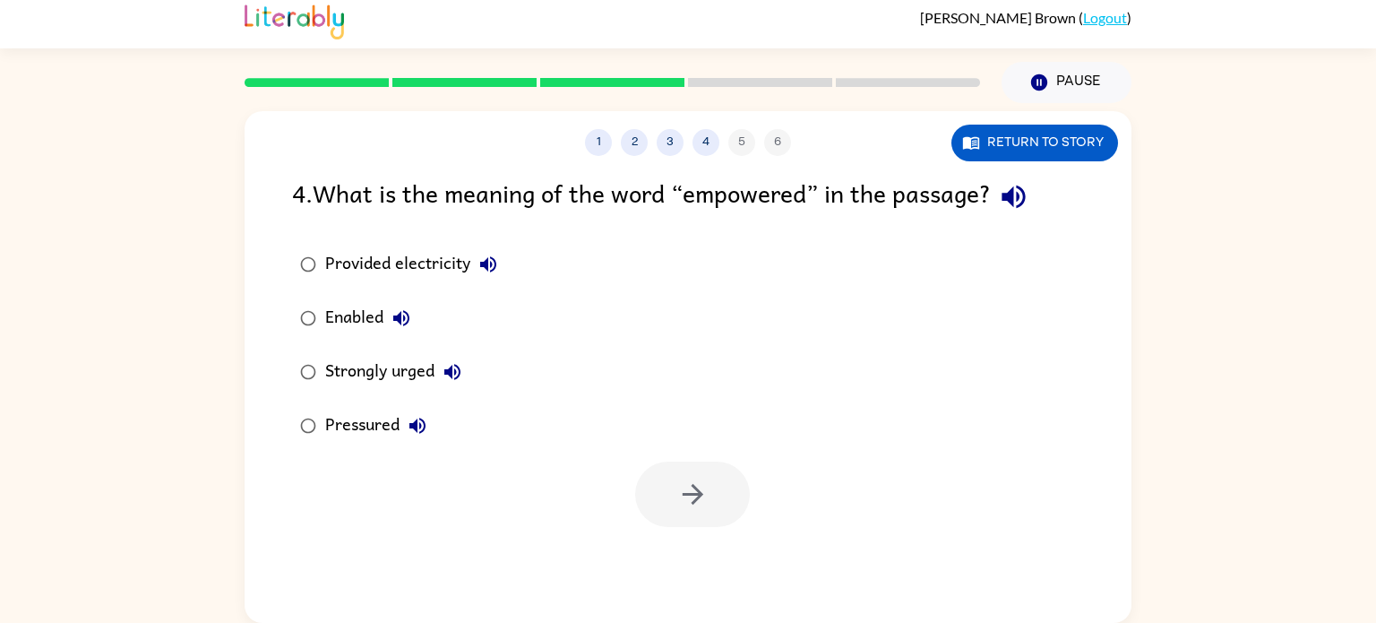
click at [361, 370] on div "Strongly urged" at bounding box center [397, 372] width 145 height 36
click at [698, 470] on button "button" at bounding box center [692, 494] width 115 height 65
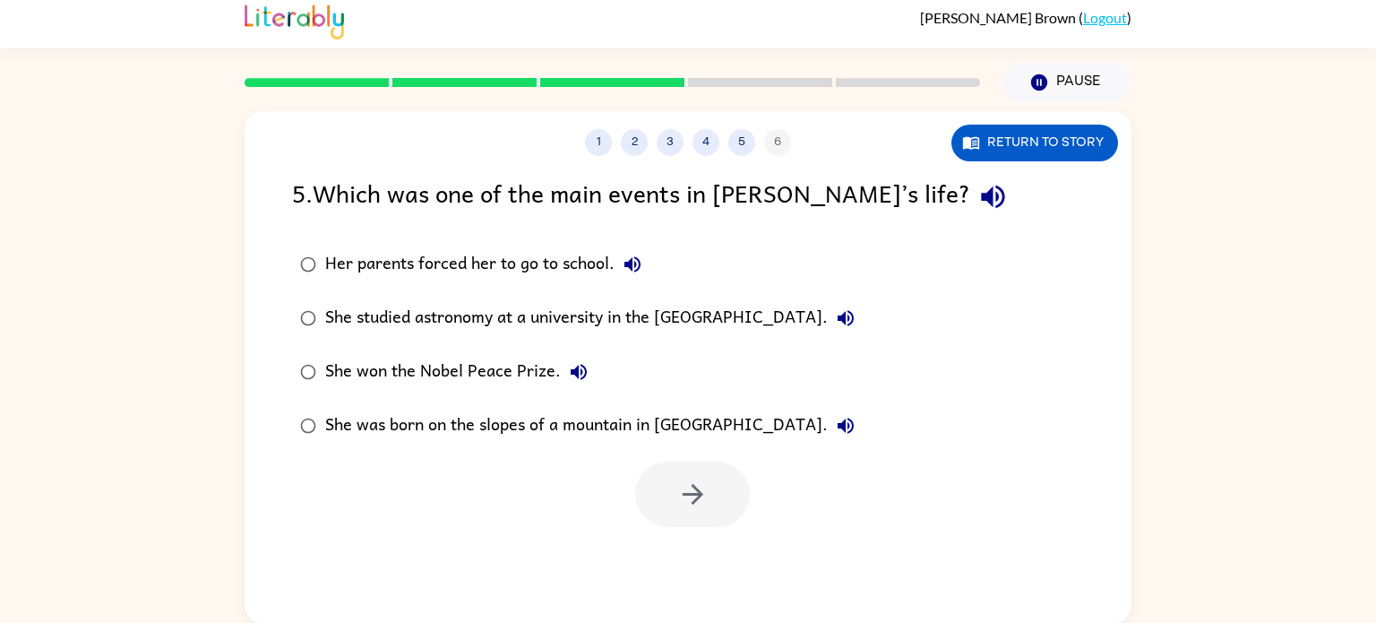
click at [978, 185] on icon "button" at bounding box center [993, 196] width 31 height 31
click at [495, 374] on div "She won the Nobel Peace Prize." at bounding box center [461, 372] width 272 height 36
click at [708, 483] on button "button" at bounding box center [692, 494] width 115 height 65
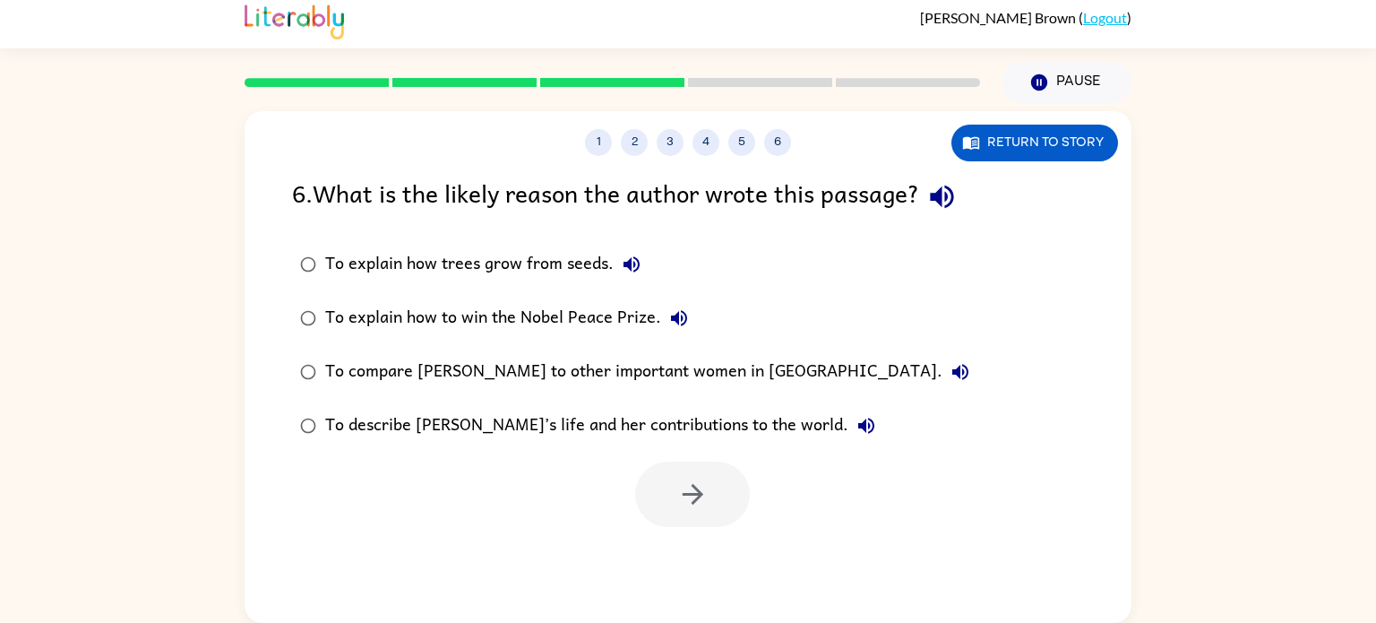
click at [954, 201] on icon "button" at bounding box center [941, 197] width 23 height 23
click at [636, 261] on icon "button" at bounding box center [632, 264] width 16 height 16
click at [521, 428] on div "To describe [PERSON_NAME]’s life and her contributions to the world." at bounding box center [604, 426] width 559 height 36
click at [662, 480] on button "button" at bounding box center [692, 494] width 115 height 65
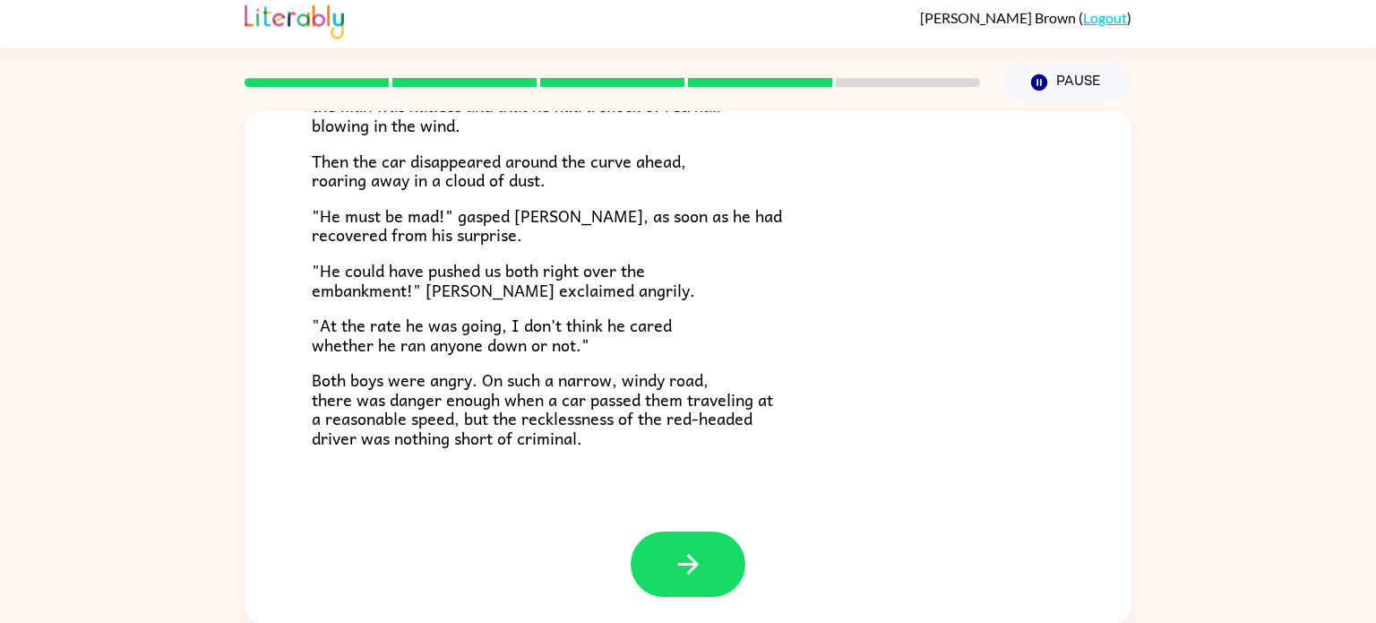
scroll to position [7, 0]
click at [709, 565] on button "button" at bounding box center [688, 563] width 115 height 65
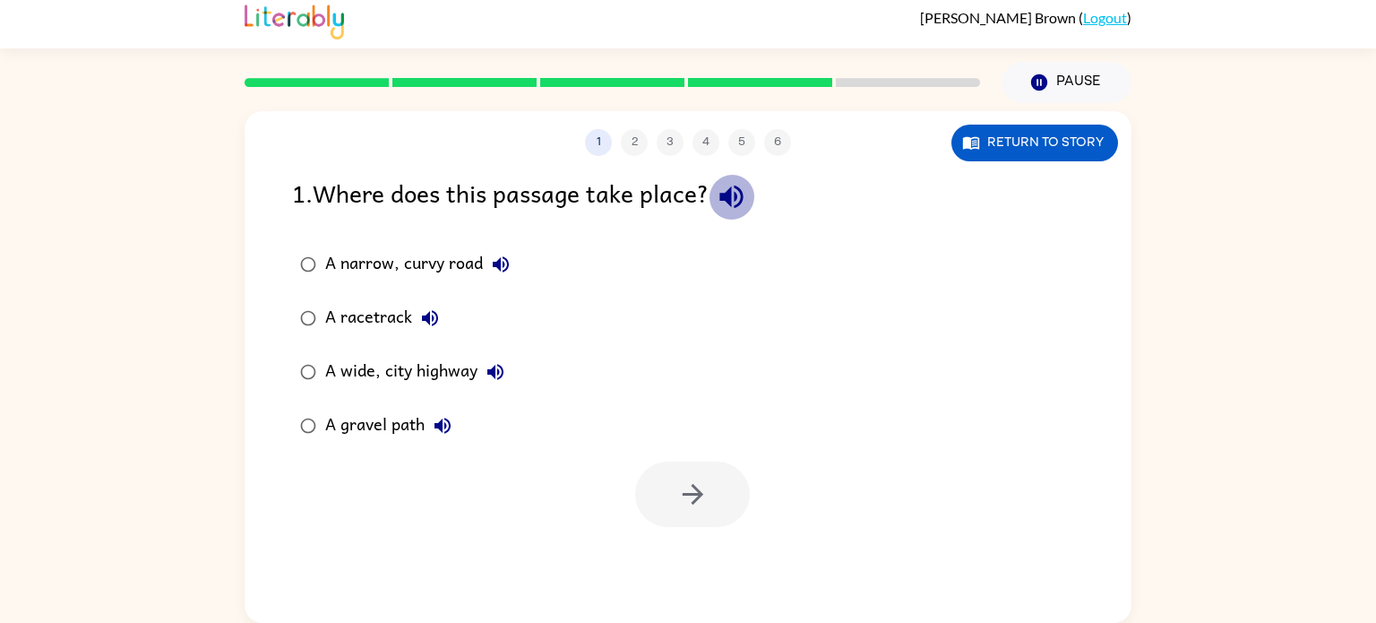
click at [734, 191] on icon "button" at bounding box center [731, 197] width 23 height 23
click at [383, 428] on div "A gravel path" at bounding box center [392, 426] width 135 height 36
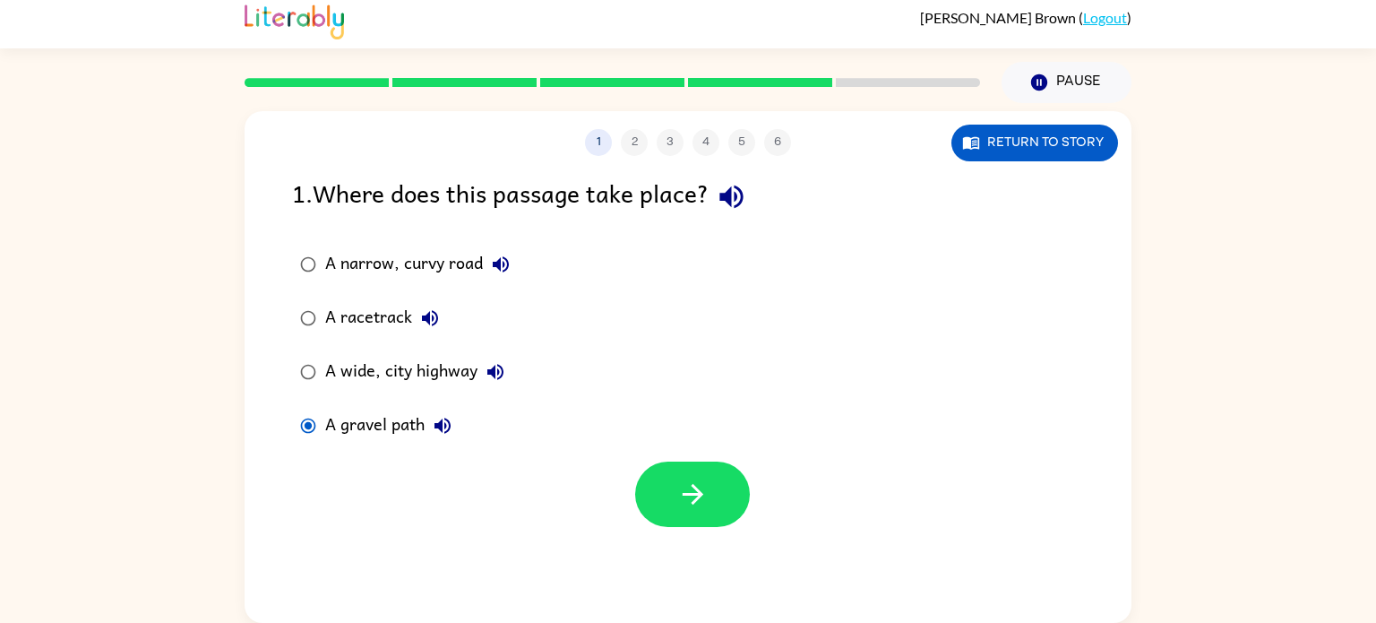
click at [755, 491] on div at bounding box center [688, 490] width 887 height 74
click at [697, 479] on icon "button" at bounding box center [692, 494] width 31 height 31
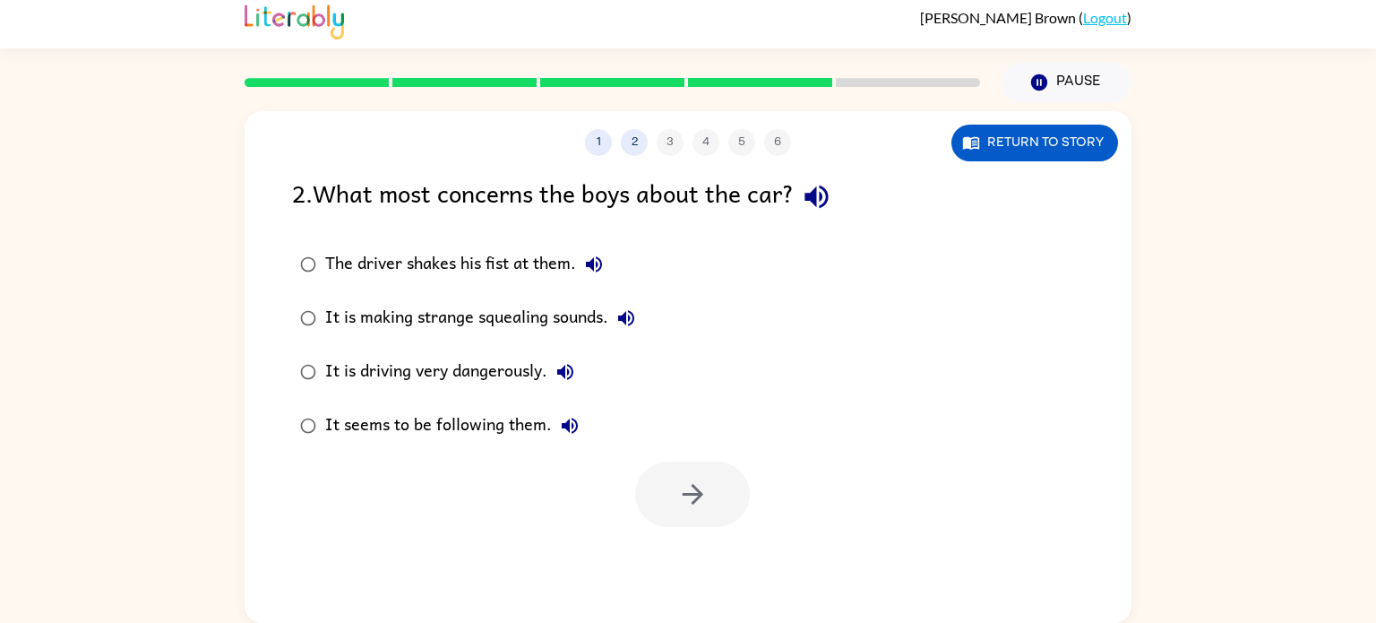
click at [828, 194] on icon "button" at bounding box center [816, 197] width 23 height 23
click at [470, 366] on div "It is driving very dangerously." at bounding box center [454, 372] width 258 height 36
click at [690, 514] on button "button" at bounding box center [692, 494] width 115 height 65
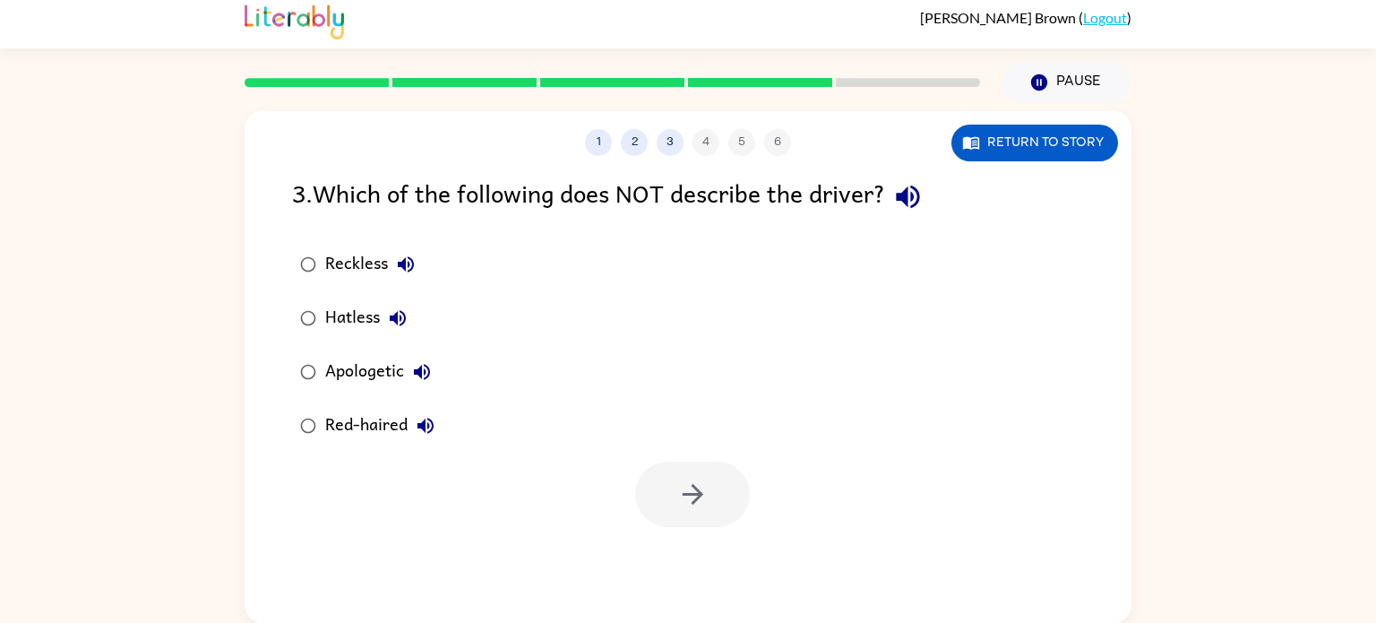
click at [918, 194] on icon "button" at bounding box center [908, 196] width 31 height 31
click at [392, 376] on div "Apologetic" at bounding box center [382, 372] width 115 height 36
click at [684, 518] on button "button" at bounding box center [692, 494] width 115 height 65
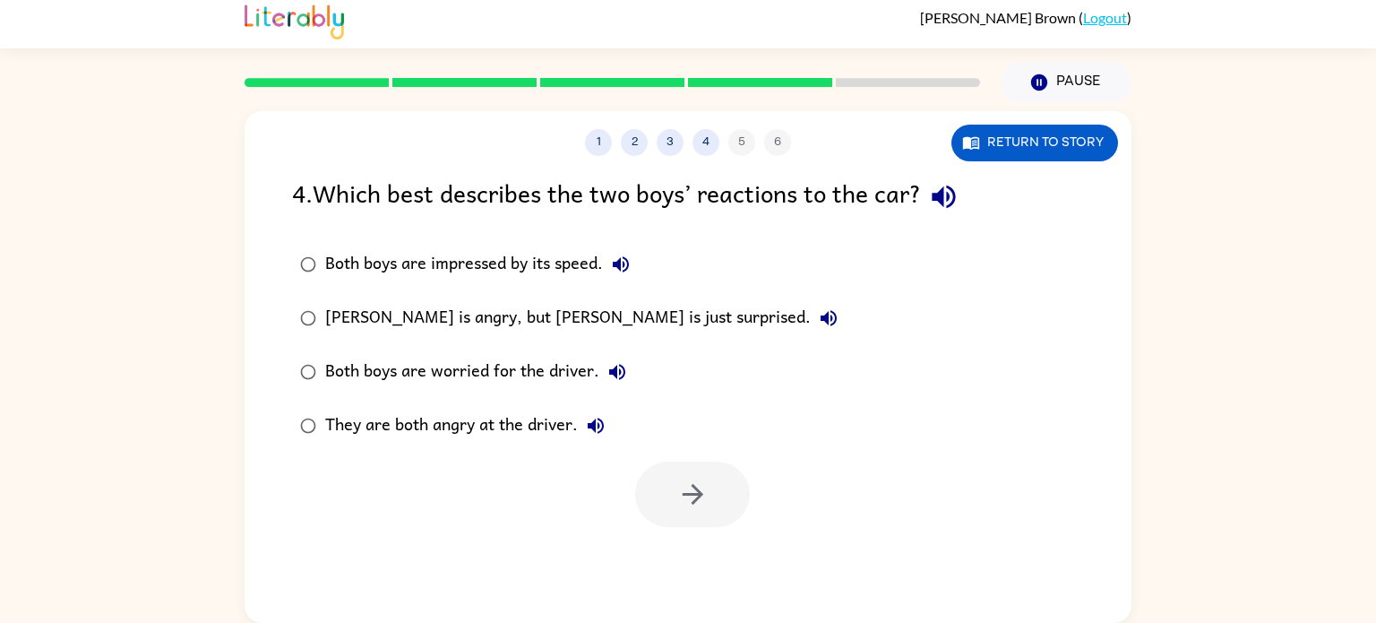
click at [950, 196] on icon "button" at bounding box center [943, 197] width 23 height 23
click at [465, 425] on div "They are both angry at the driver." at bounding box center [469, 426] width 289 height 36
click at [671, 486] on button "button" at bounding box center [692, 494] width 115 height 65
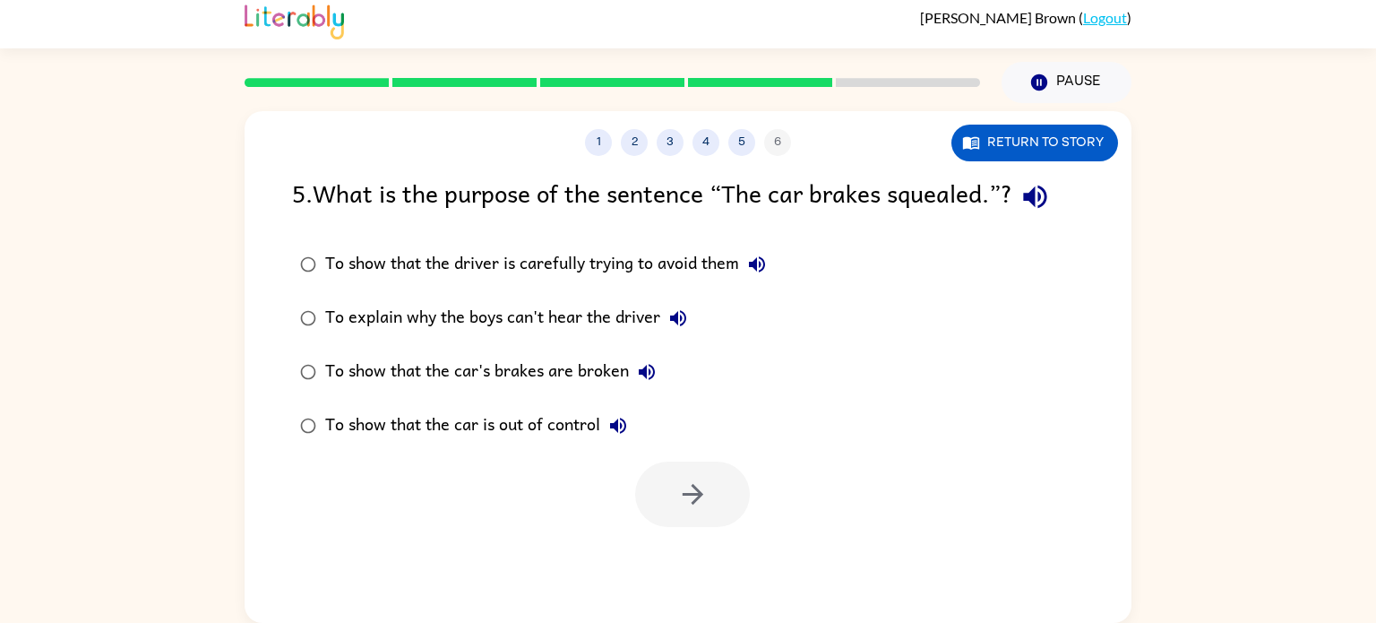
click at [1051, 198] on icon "button" at bounding box center [1035, 196] width 31 height 31
click at [476, 417] on div "To show that the car is out of control" at bounding box center [480, 426] width 311 height 36
click at [716, 502] on button "button" at bounding box center [692, 494] width 115 height 65
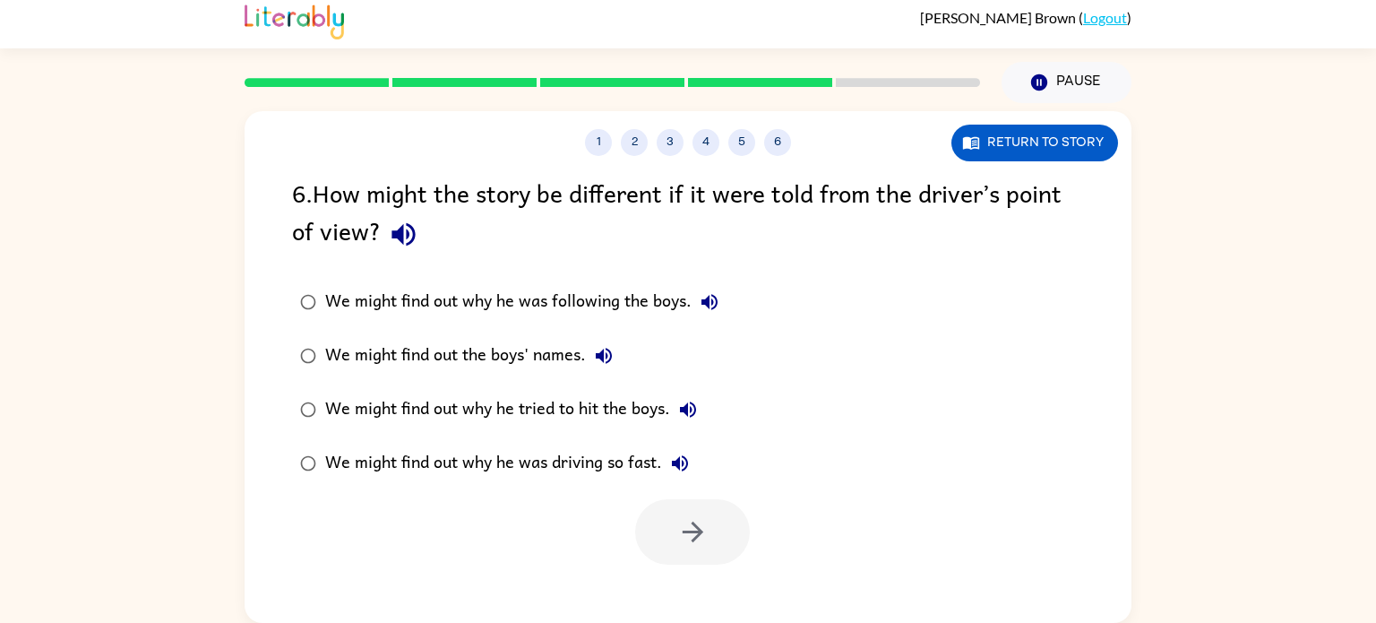
click at [399, 241] on icon "button" at bounding box center [403, 234] width 31 height 31
click at [469, 473] on div "We might find out why he was driving so fast." at bounding box center [511, 463] width 373 height 36
click at [680, 531] on icon "button" at bounding box center [692, 531] width 31 height 31
